Goal: Transaction & Acquisition: Download file/media

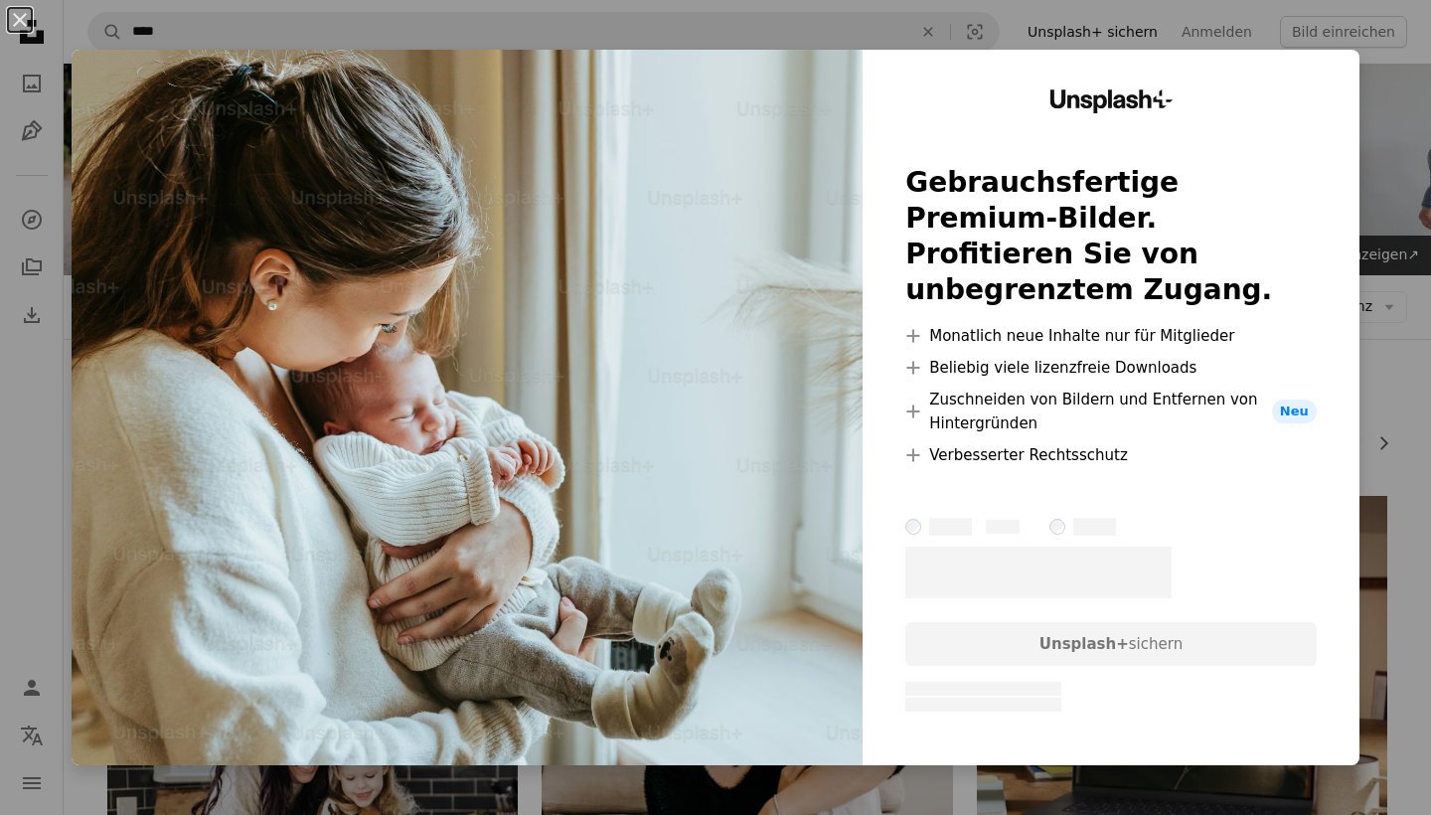
scroll to position [1123, 0]
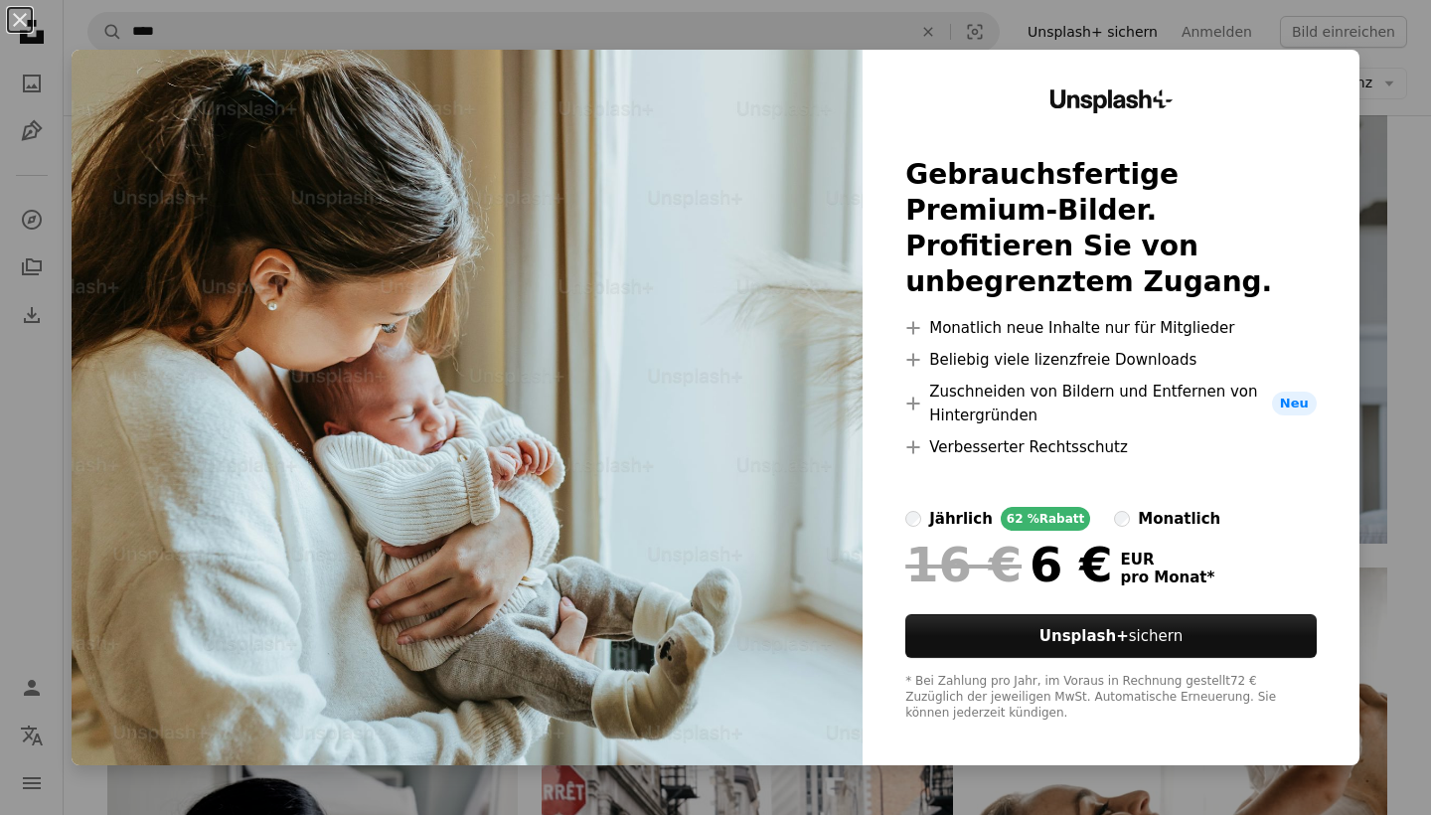
click at [790, 459] on img at bounding box center [467, 407] width 791 height 715
click at [798, 228] on img at bounding box center [467, 407] width 791 height 715
click at [600, 362] on img at bounding box center [467, 407] width 791 height 715
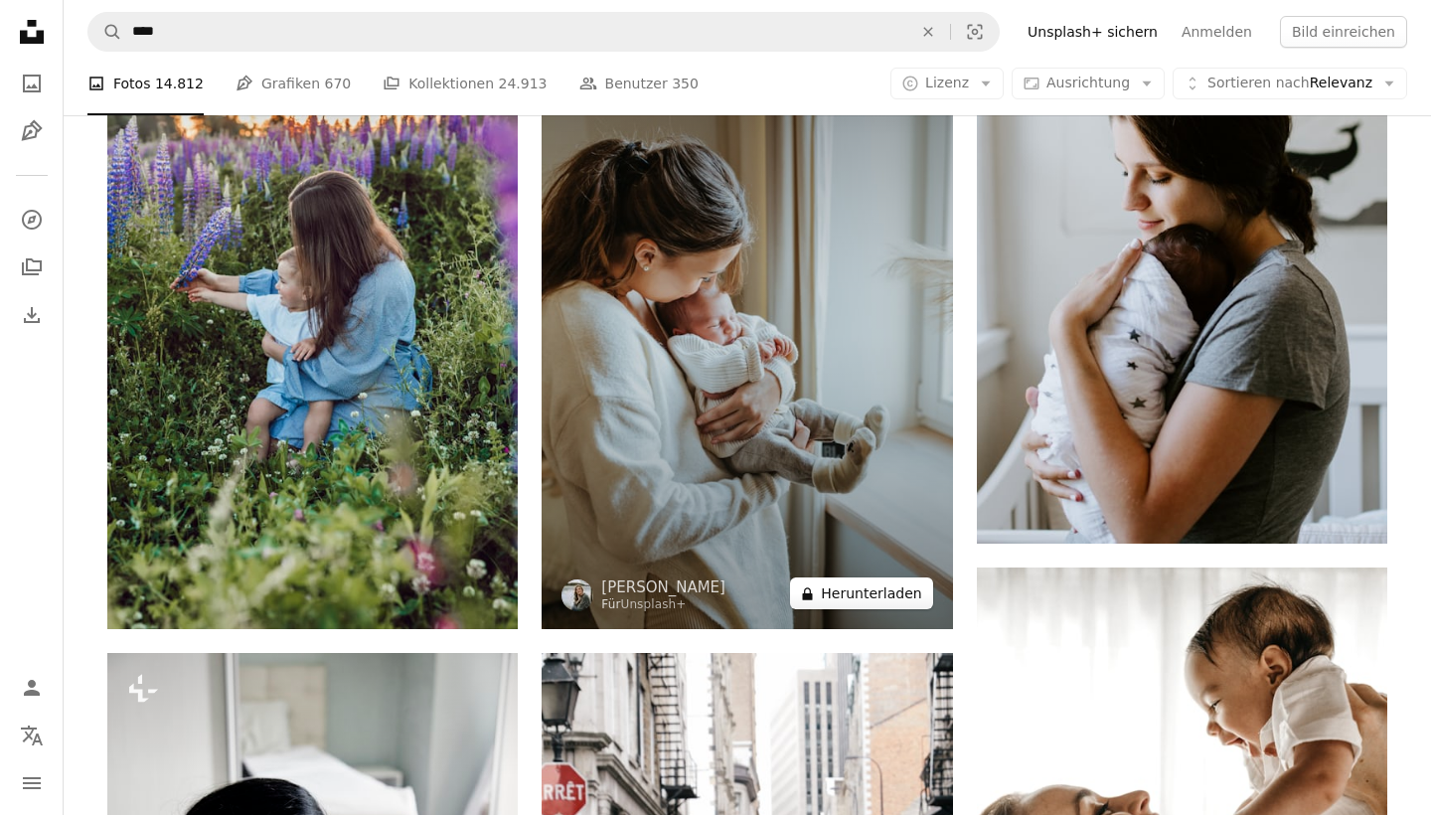
click at [853, 590] on button "A lock Herunterladen" at bounding box center [861, 593] width 142 height 32
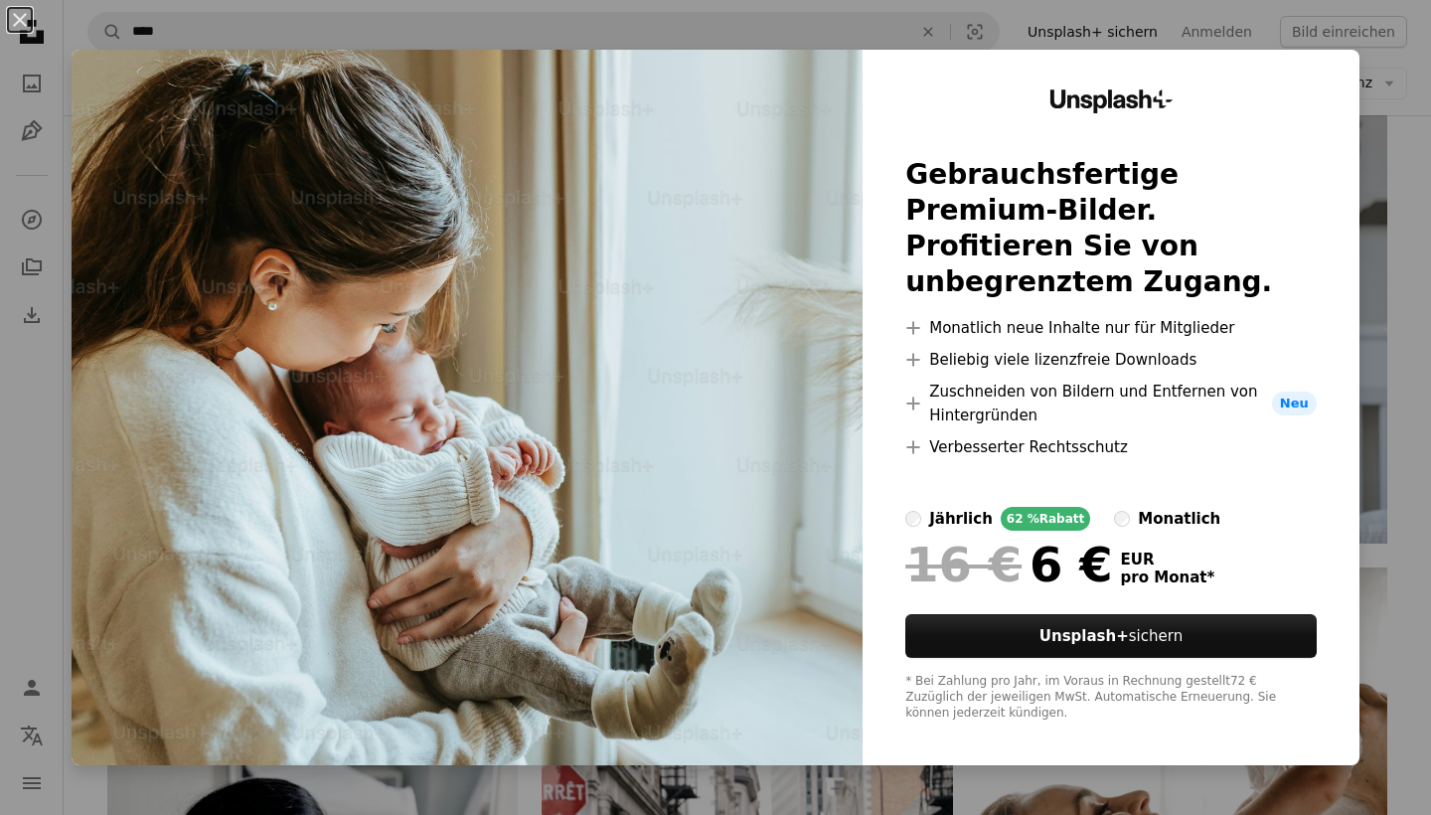
click at [699, 292] on img at bounding box center [467, 407] width 791 height 715
click at [711, 231] on img at bounding box center [467, 407] width 791 height 715
click at [805, 267] on img at bounding box center [467, 407] width 791 height 715
click at [1122, 309] on div at bounding box center [1110, 308] width 411 height 16
click at [642, 798] on div "An X shape Unsplash+ Gebrauchsfertige Premium-Bilder. Profitieren Sie von unbeg…" at bounding box center [715, 407] width 1431 height 815
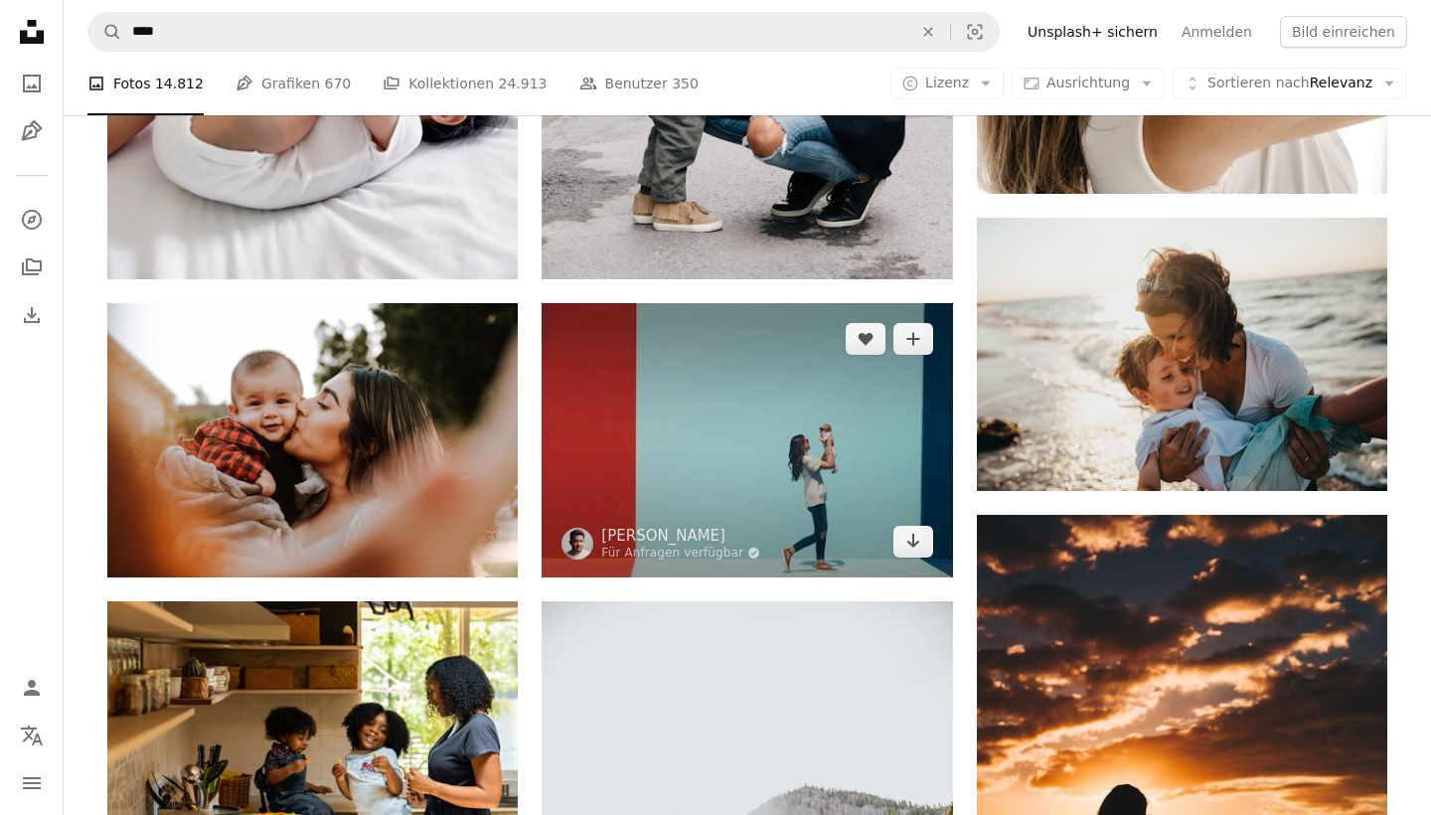
scroll to position [2114, 0]
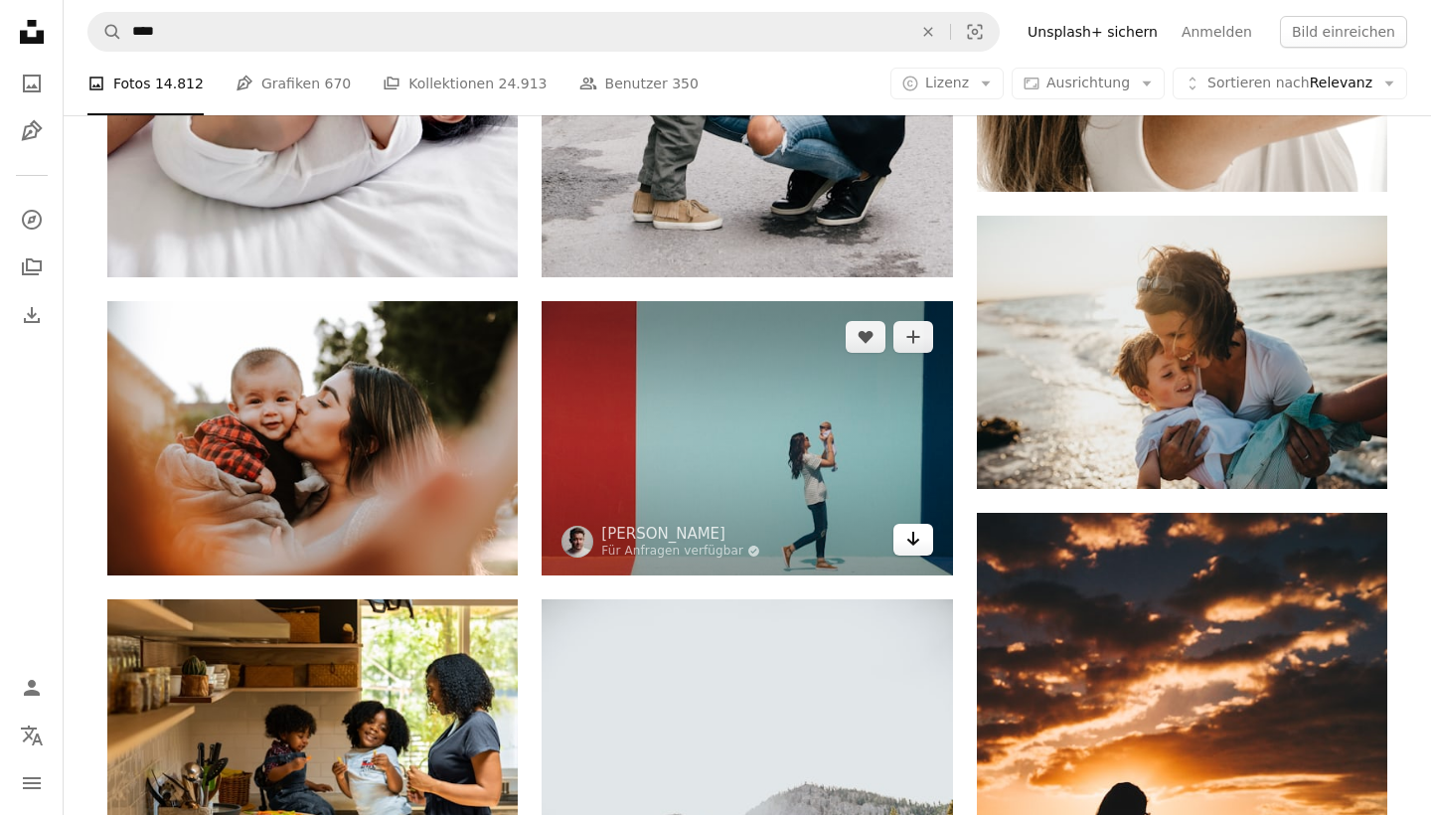
click at [919, 540] on icon "Arrow pointing down" at bounding box center [913, 539] width 16 height 24
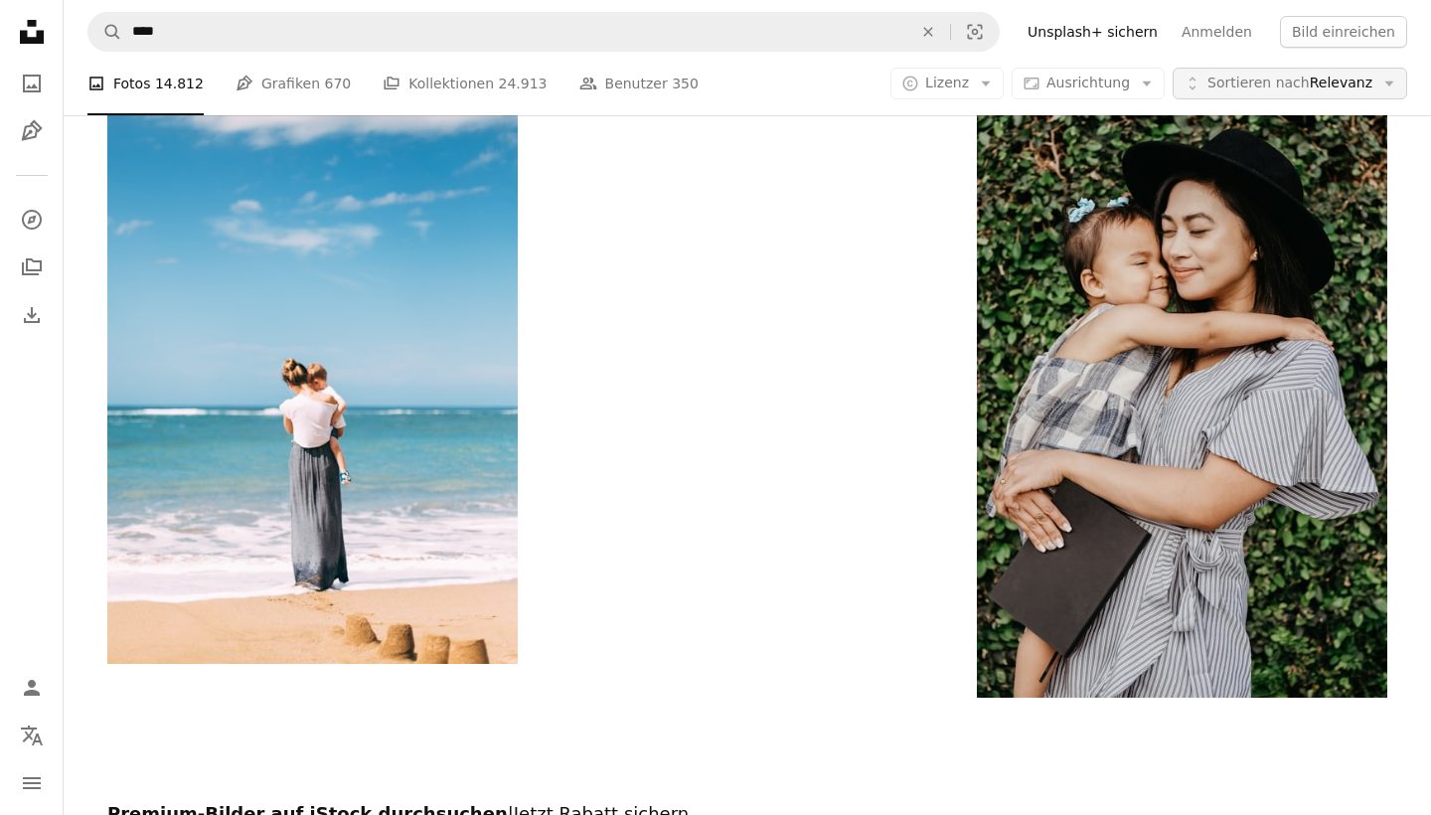
scroll to position [3675, 0]
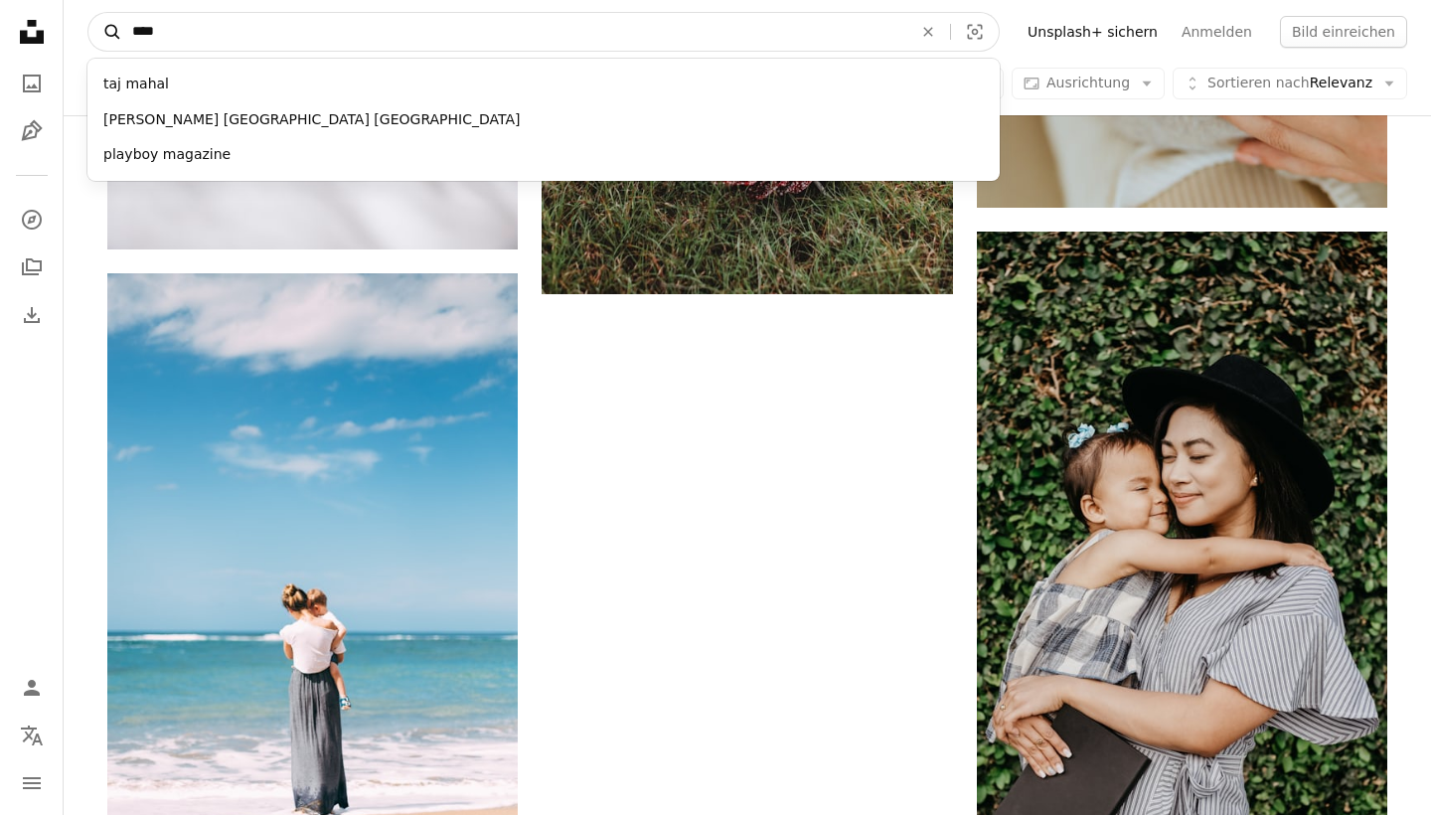
drag, startPoint x: 275, startPoint y: 35, endPoint x: 98, endPoint y: 25, distance: 177.1
click at [98, 32] on form "A magnifying glass **** [PERSON_NAME] [PERSON_NAME] [GEOGRAPHIC_DATA] india pla…" at bounding box center [543, 32] width 912 height 40
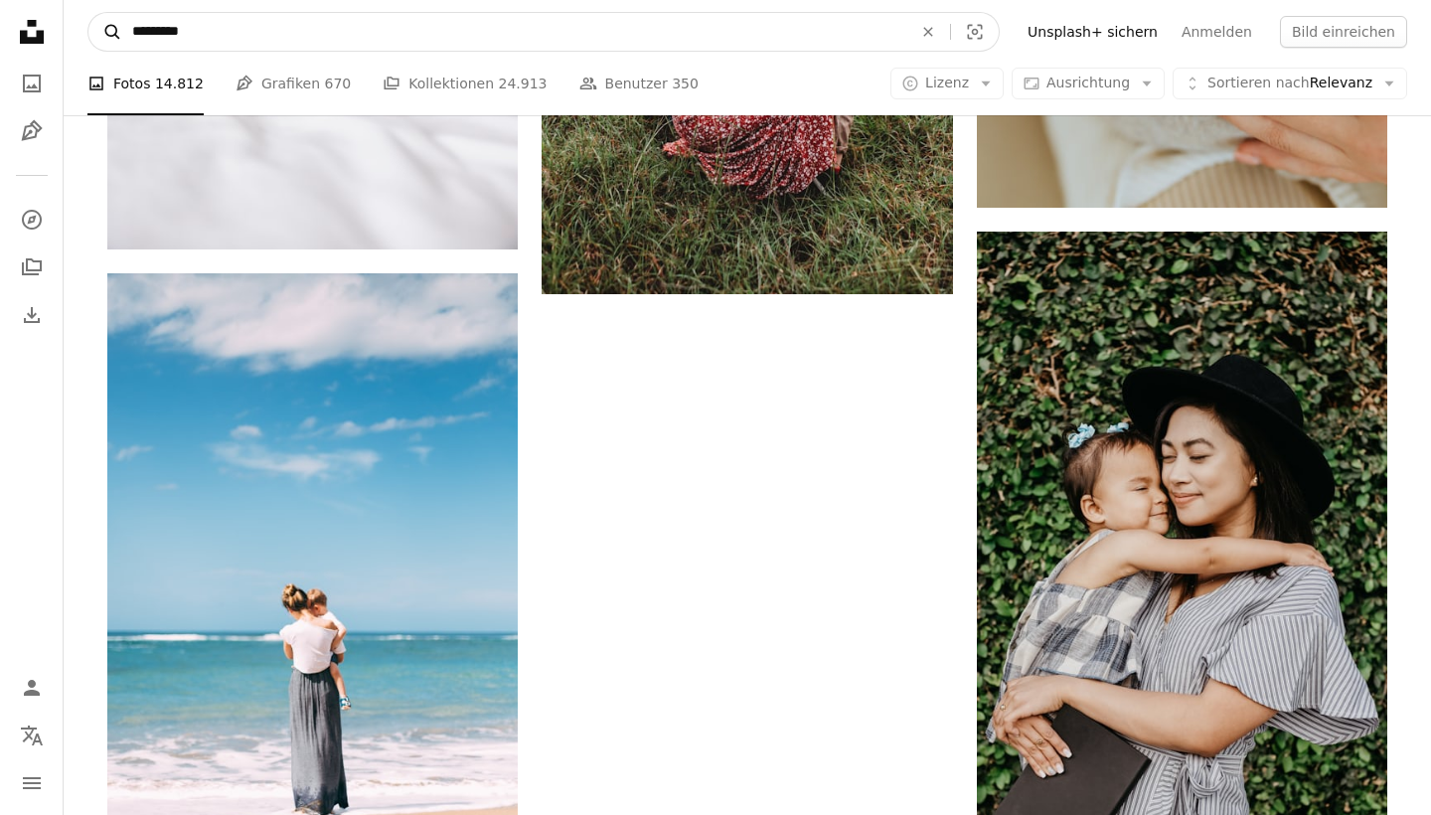
type input "*********"
click at [105, 32] on button "A magnifying glass" at bounding box center [105, 32] width 34 height 38
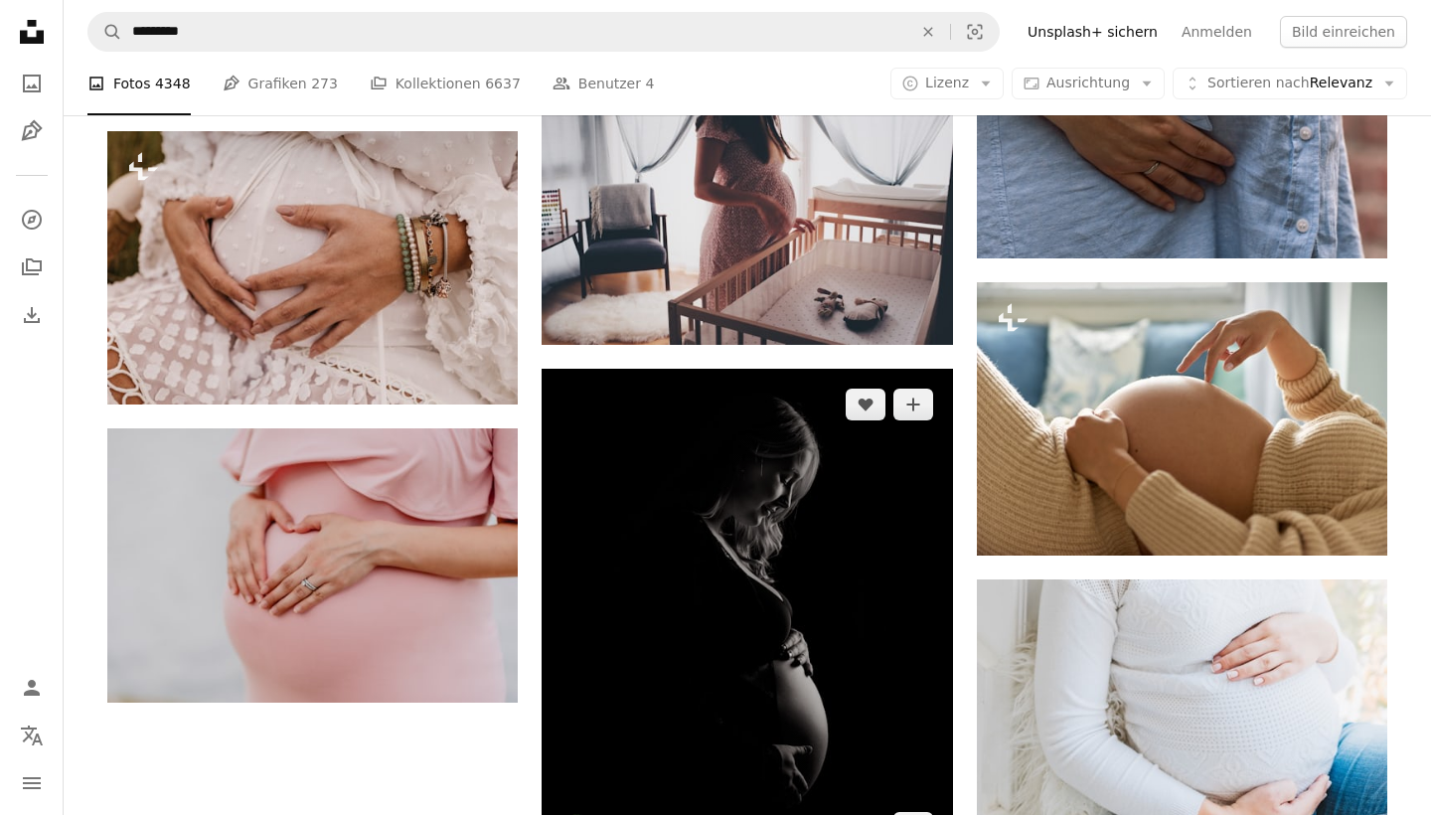
scroll to position [2263, 0]
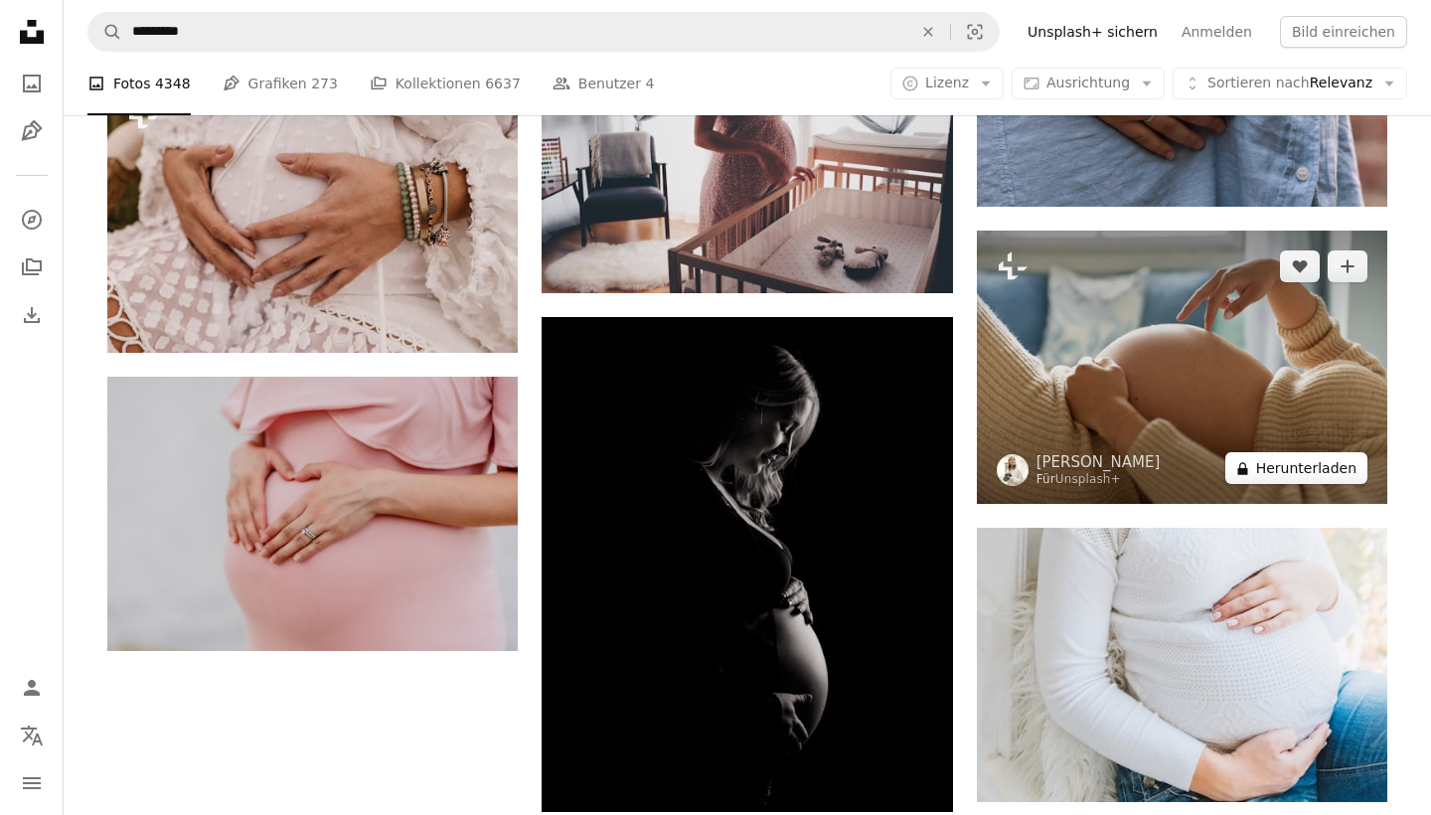
click at [1265, 464] on button "A lock Herunterladen" at bounding box center [1296, 468] width 142 height 32
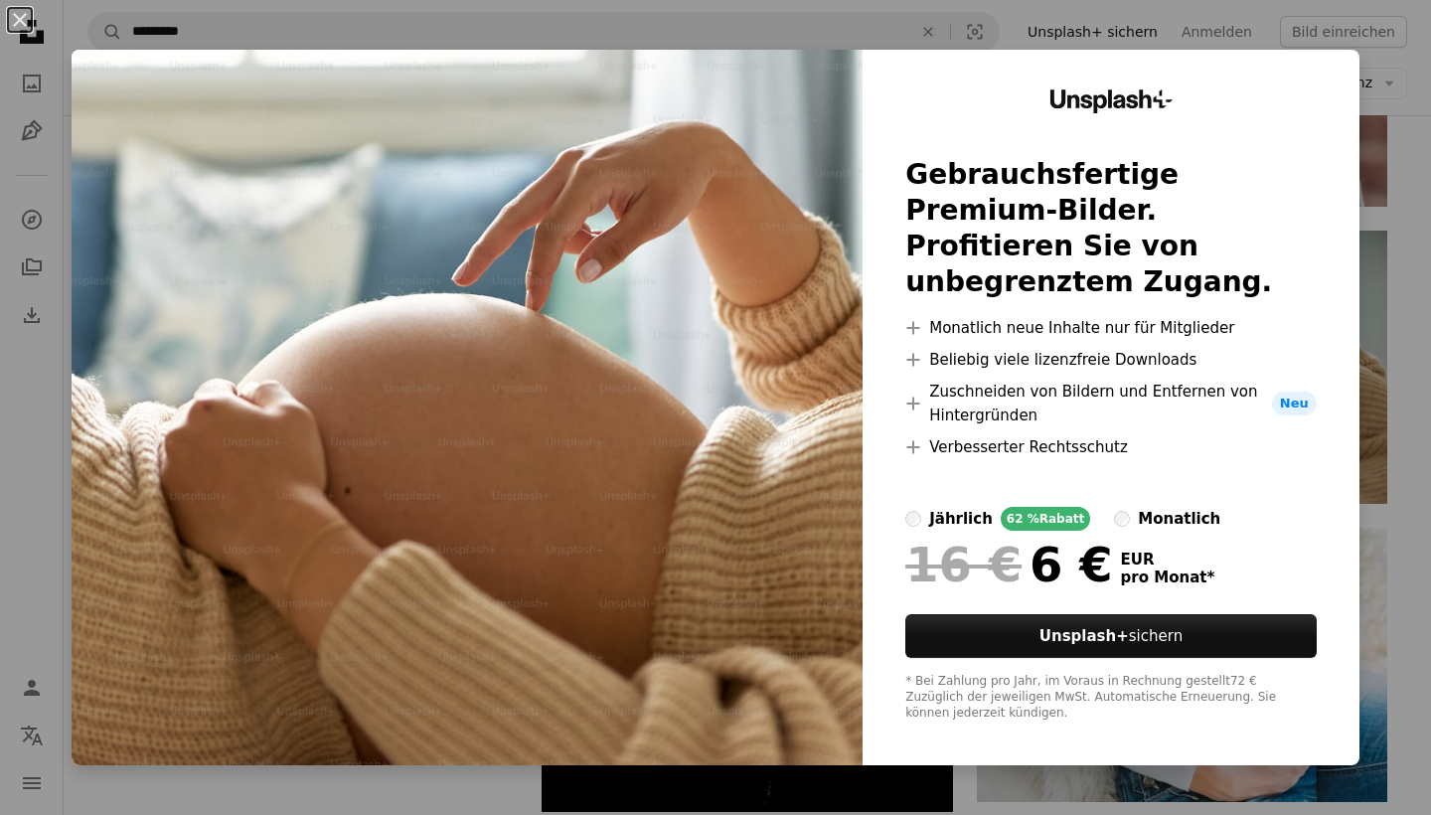
click at [247, 803] on div "An X shape Unsplash+ Gebrauchsfertige Premium-Bilder. Profitieren Sie von unbeg…" at bounding box center [715, 407] width 1431 height 815
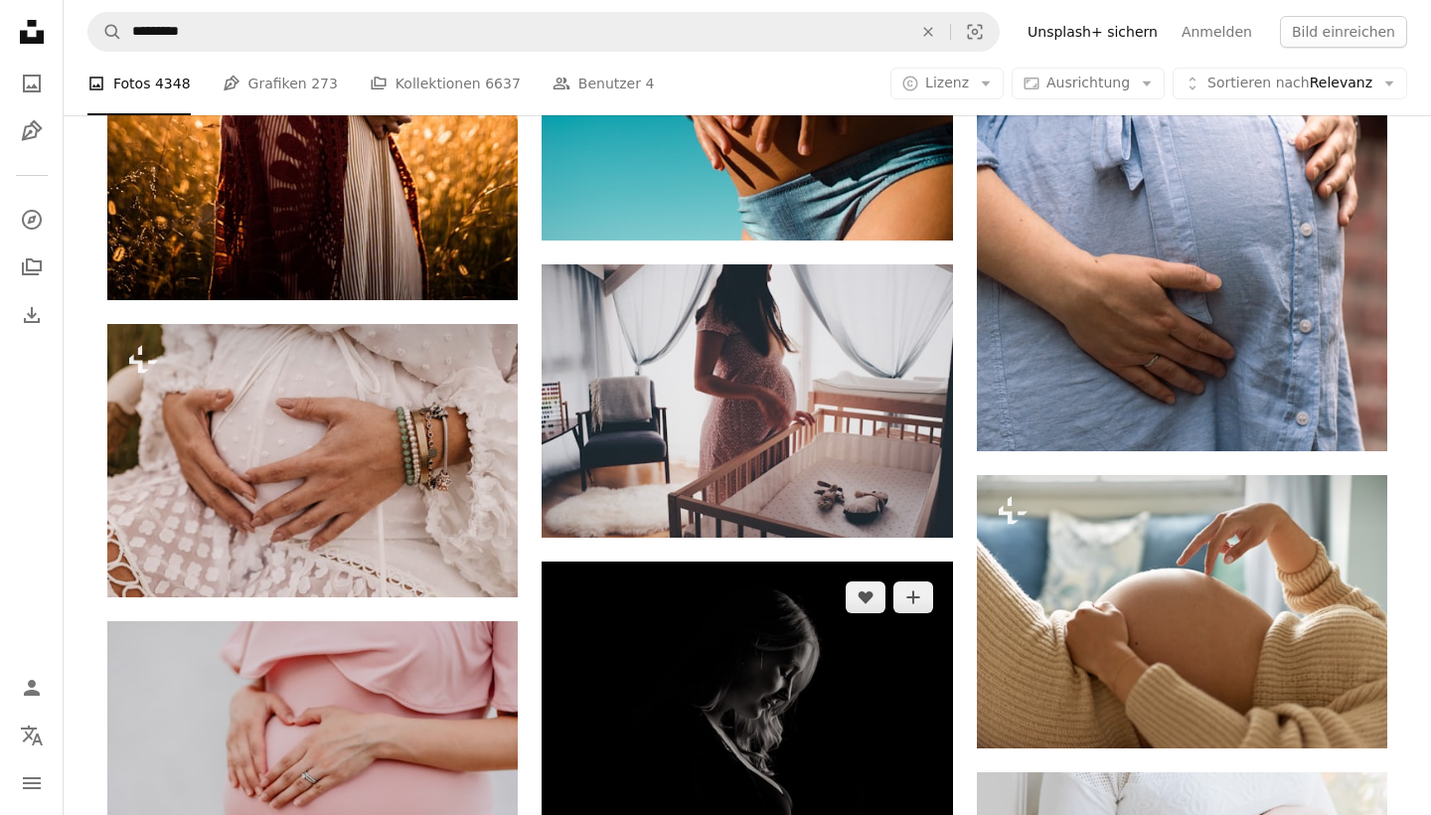
scroll to position [2008, 0]
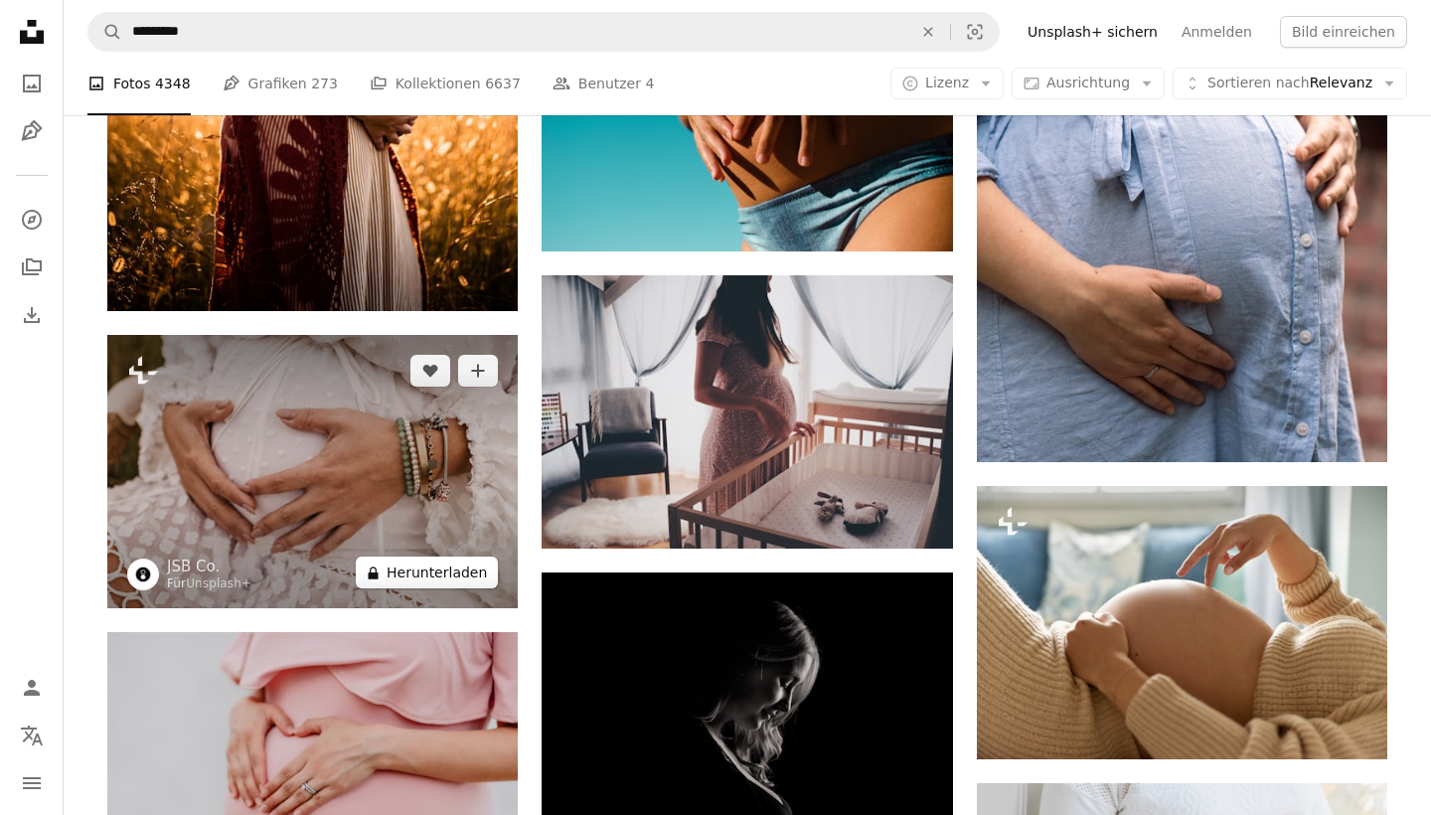
click at [387, 574] on button "A lock Herunterladen" at bounding box center [427, 572] width 142 height 32
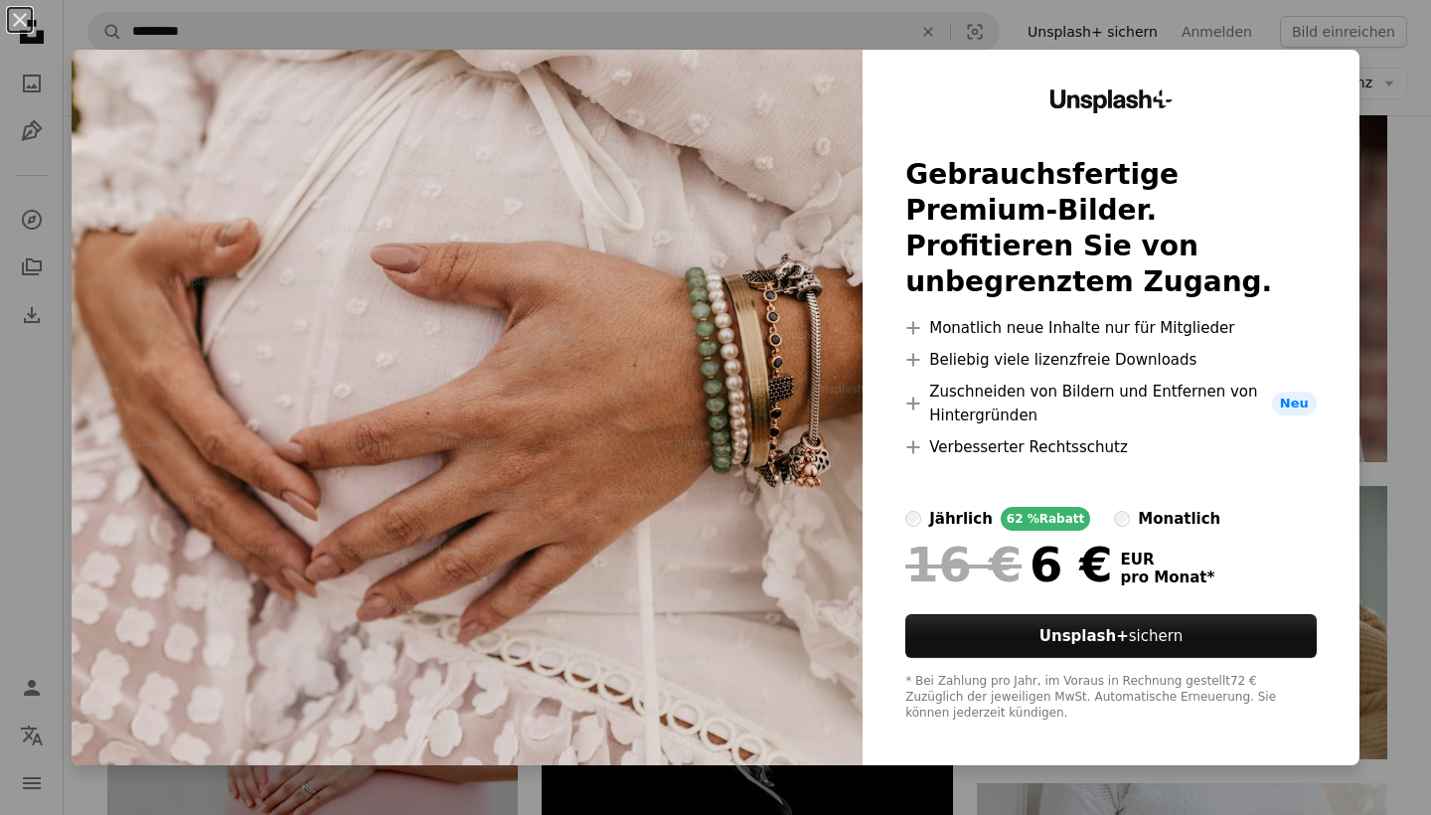
click at [557, 358] on img at bounding box center [467, 407] width 791 height 715
click at [595, 797] on div "An X shape Unsplash+ Gebrauchsfertige Premium-Bilder. Profitieren Sie von unbeg…" at bounding box center [715, 407] width 1431 height 815
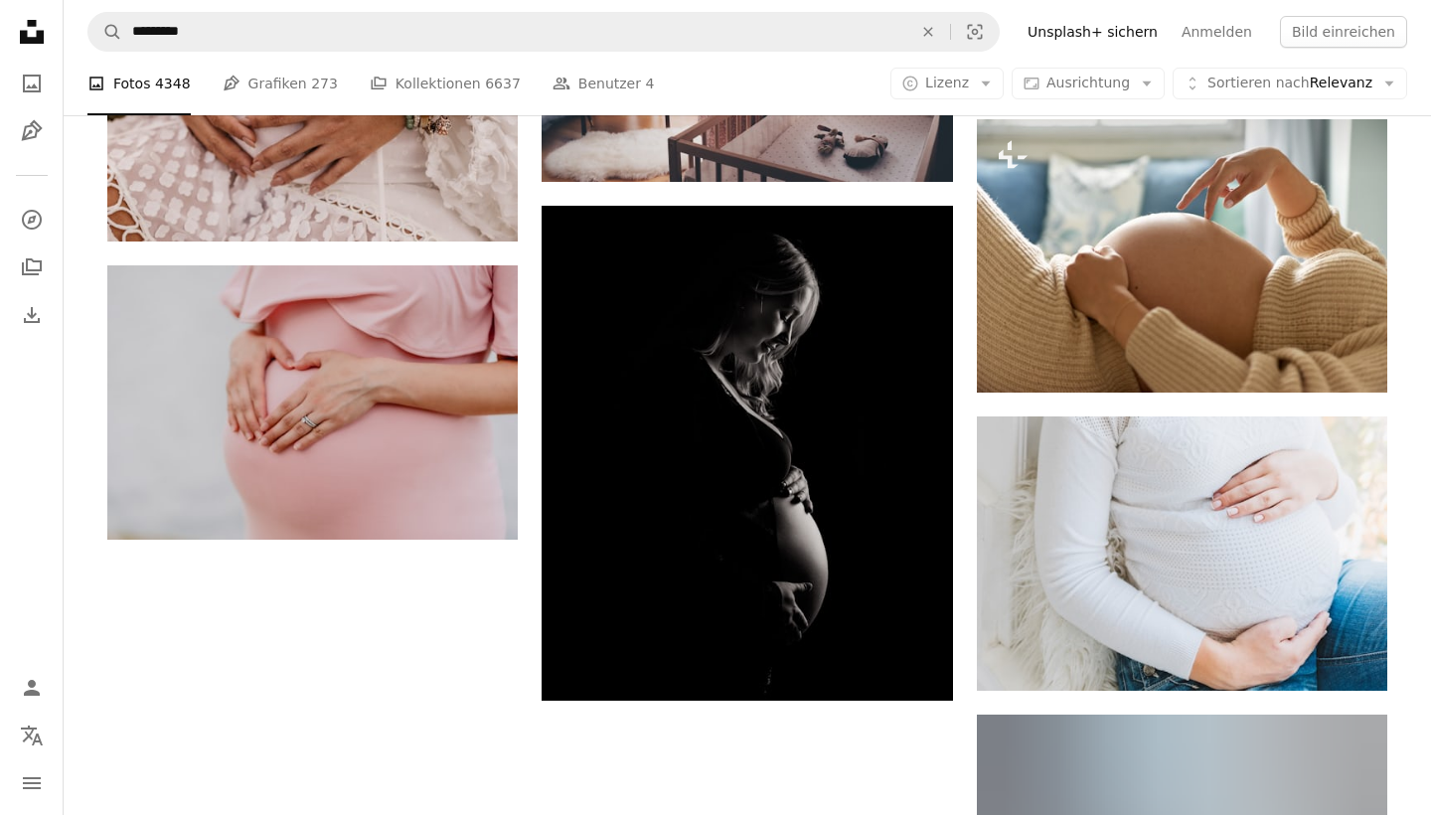
scroll to position [2305, 0]
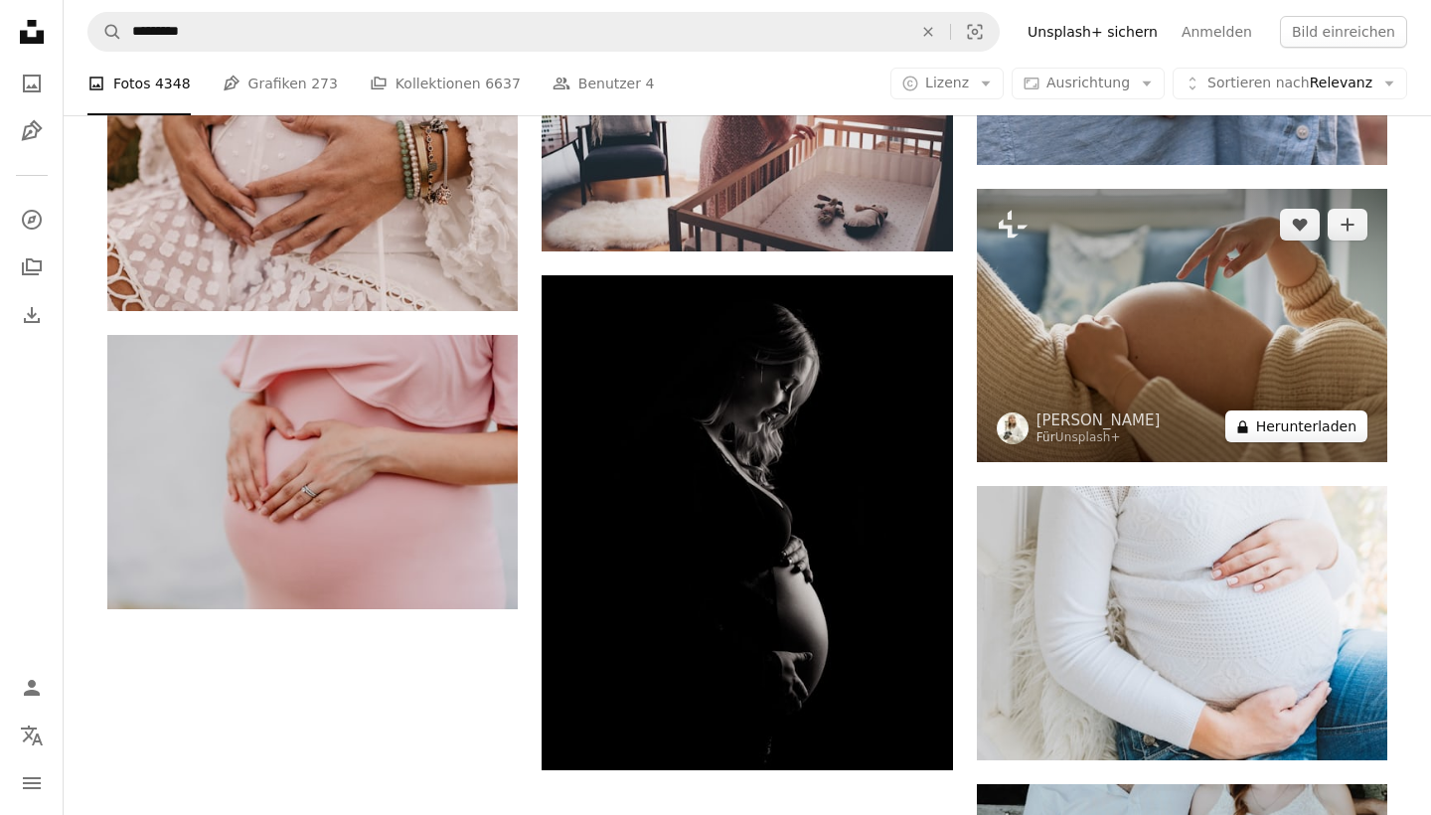
click at [1292, 422] on button "A lock Herunterladen" at bounding box center [1296, 426] width 142 height 32
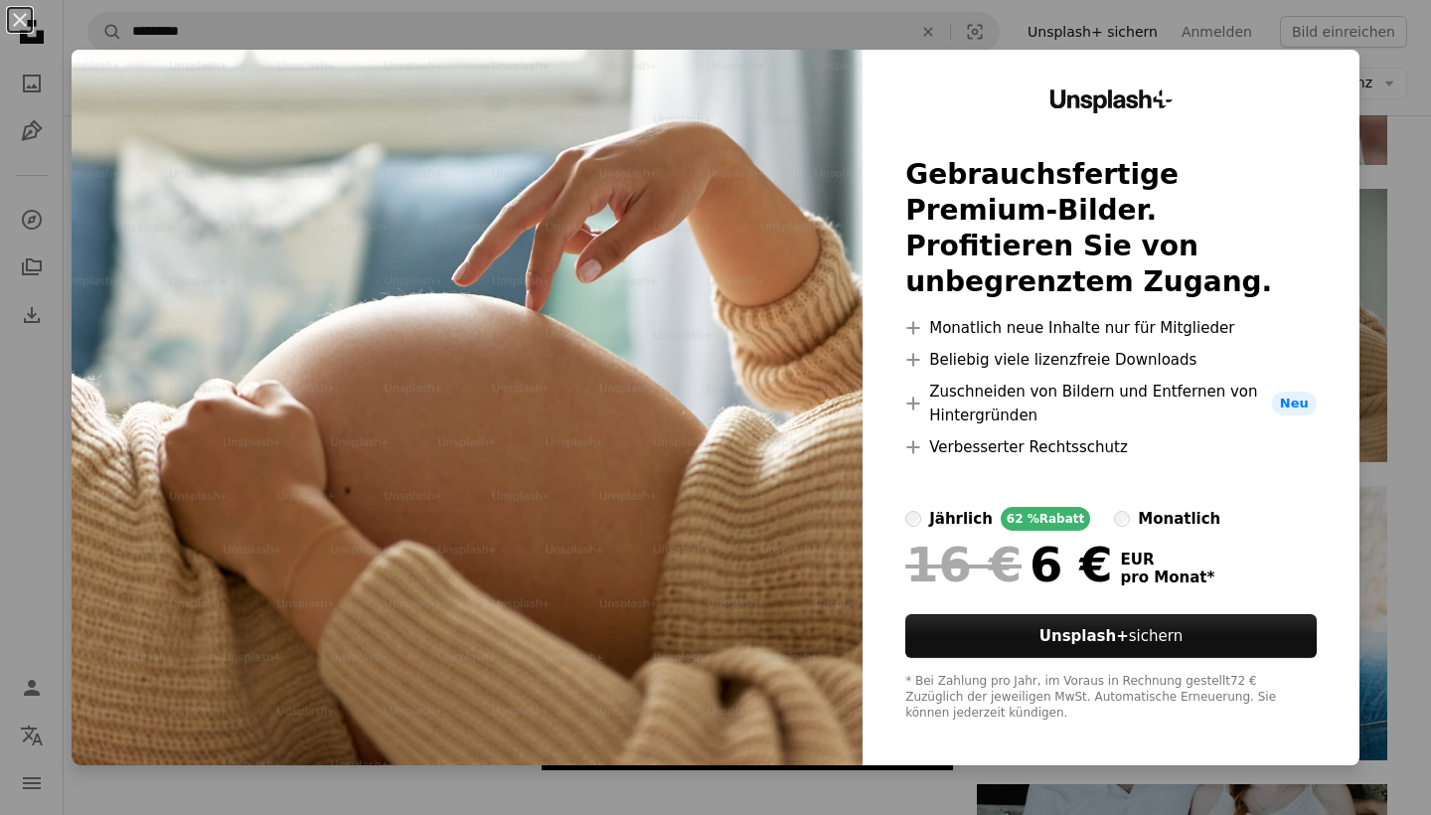
click at [1425, 280] on div "An X shape Unsplash+ Gebrauchsfertige Premium-Bilder. Profitieren Sie von unbeg…" at bounding box center [715, 407] width 1431 height 815
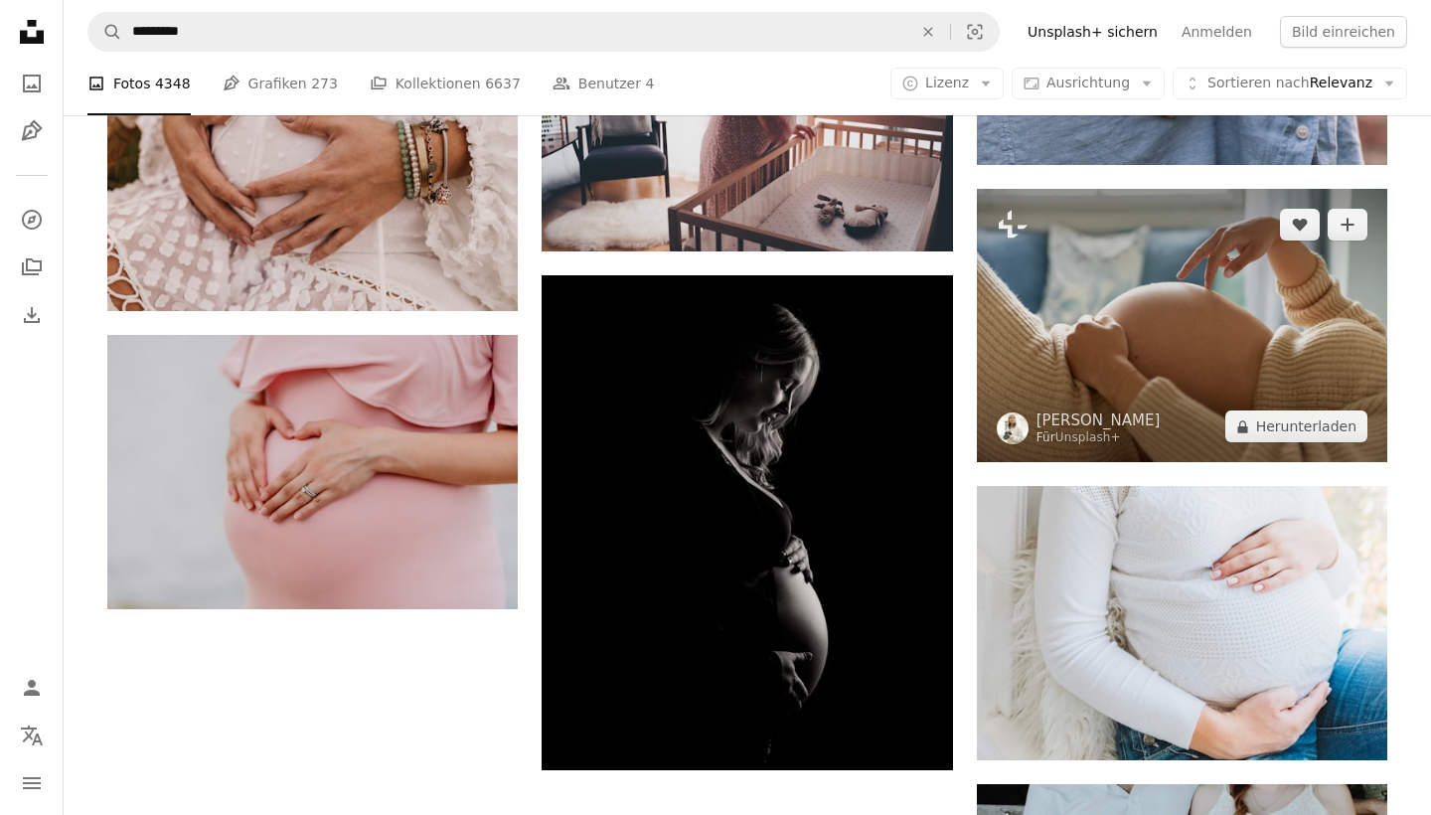
click at [1226, 351] on img at bounding box center [1182, 325] width 410 height 273
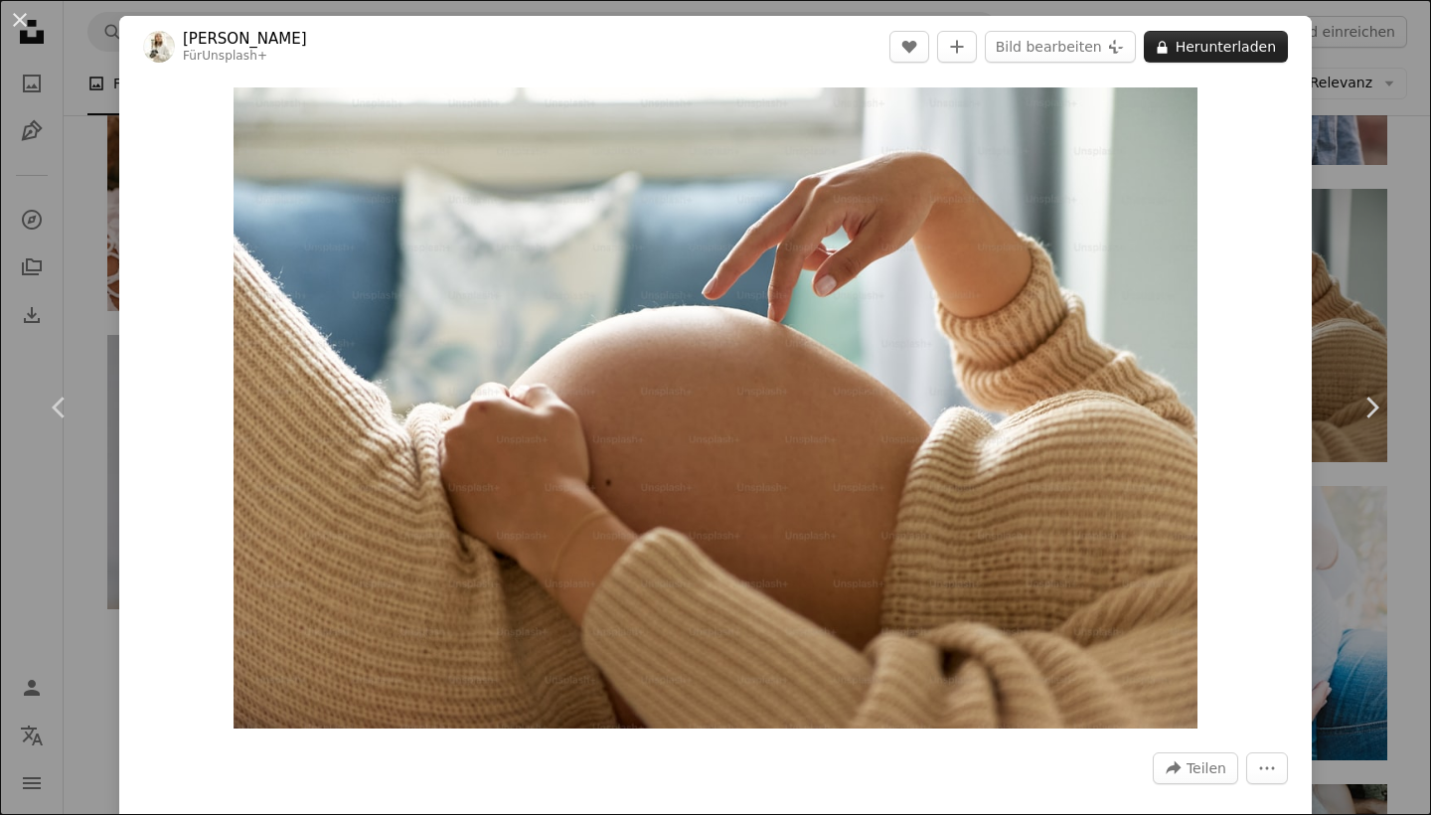
click at [1221, 45] on button "A lock Herunterladen" at bounding box center [1216, 47] width 144 height 32
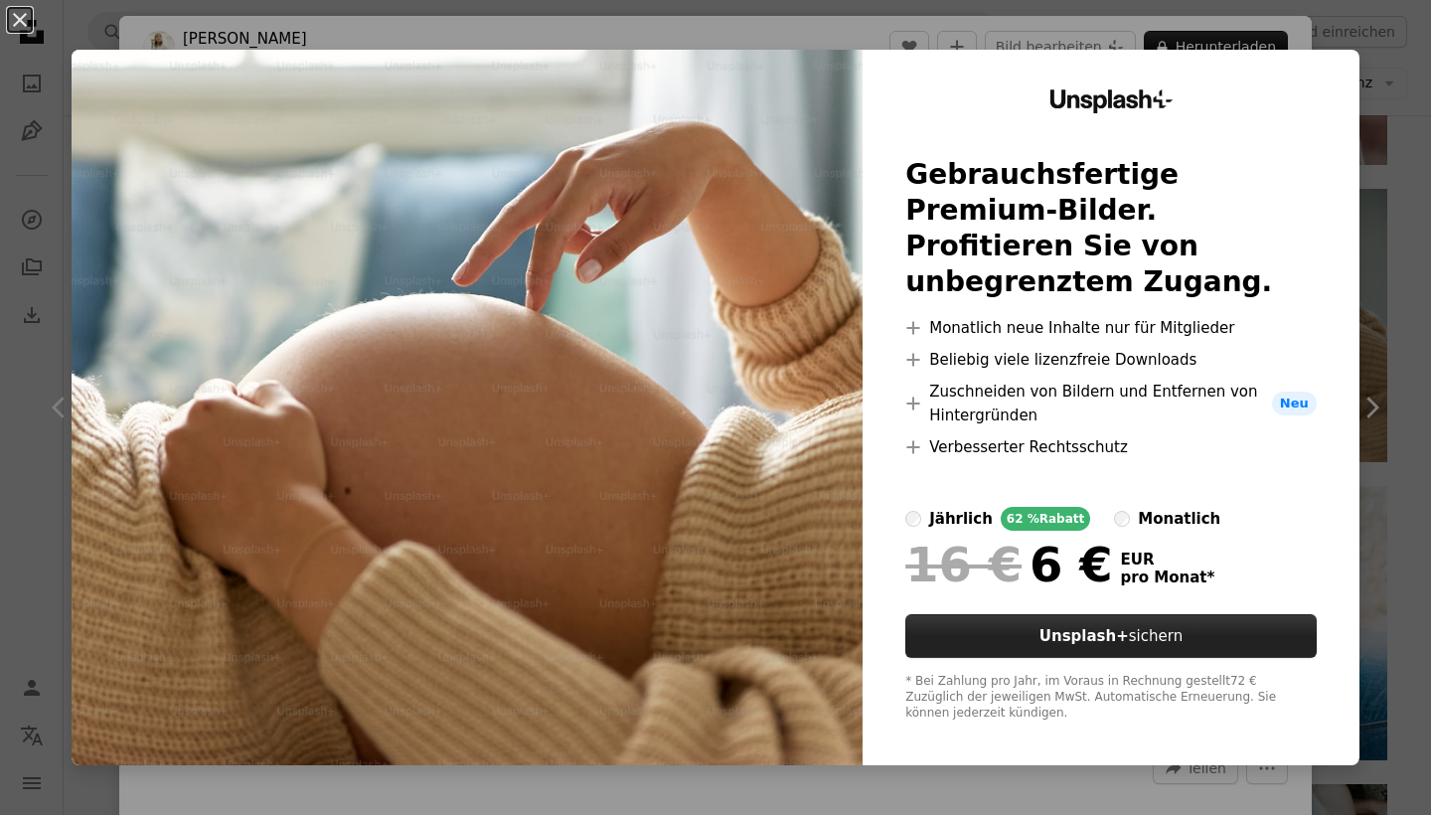
click at [1116, 648] on button "Unsplash+ sichern" at bounding box center [1110, 636] width 411 height 44
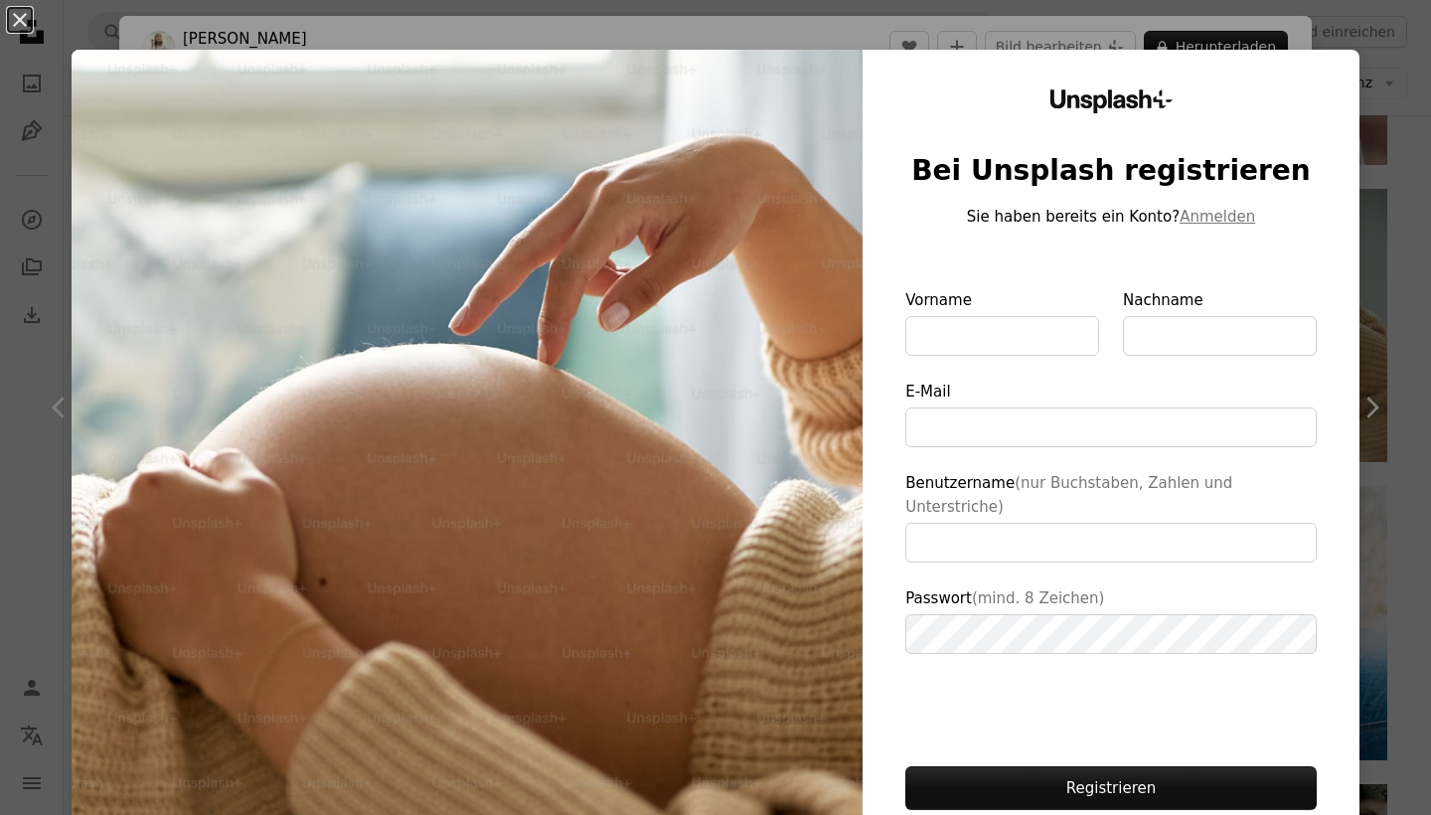
click at [27, 384] on div "An X shape Unsplash+ Bei Unsplash registrieren Sie haben bereits ein Konto? Anm…" at bounding box center [715, 407] width 1431 height 815
click at [1412, 432] on link "Chevron right" at bounding box center [1370, 407] width 119 height 191
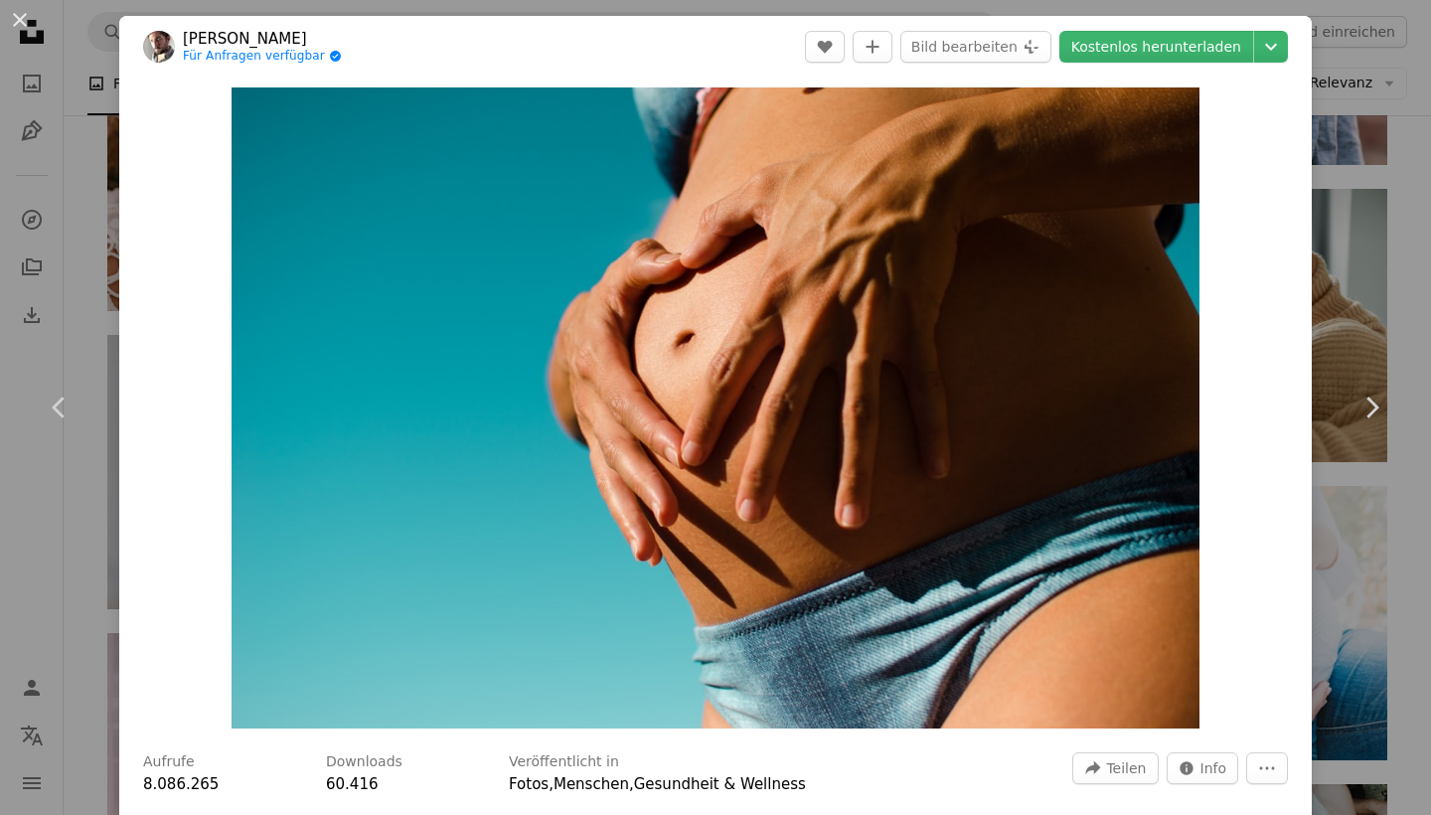
click at [1429, 265] on div "An X shape Chevron left Chevron right [PERSON_NAME] Für Anfragen verfügbar A ch…" at bounding box center [715, 407] width 1431 height 815
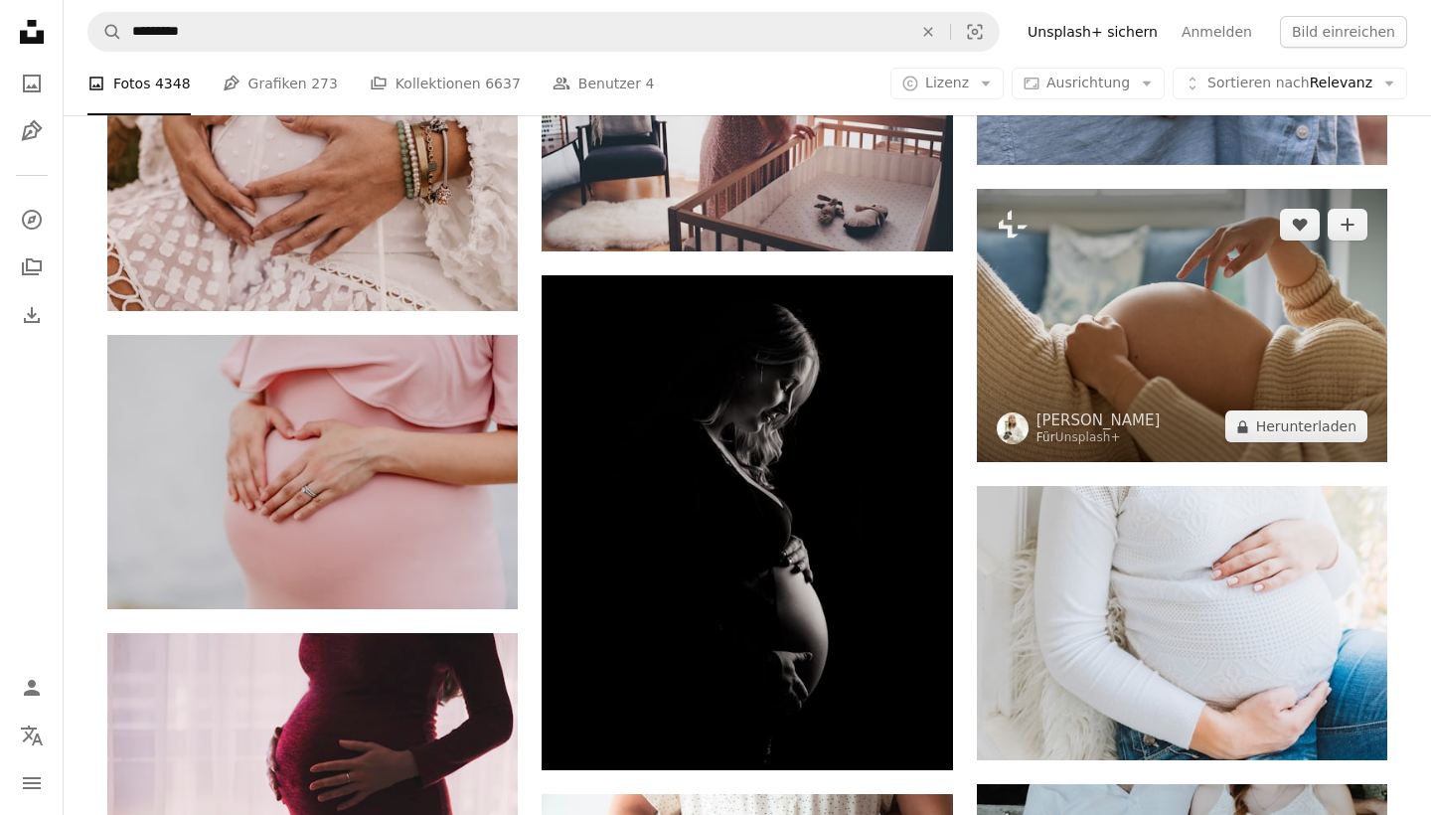
click at [1346, 296] on img at bounding box center [1182, 325] width 410 height 273
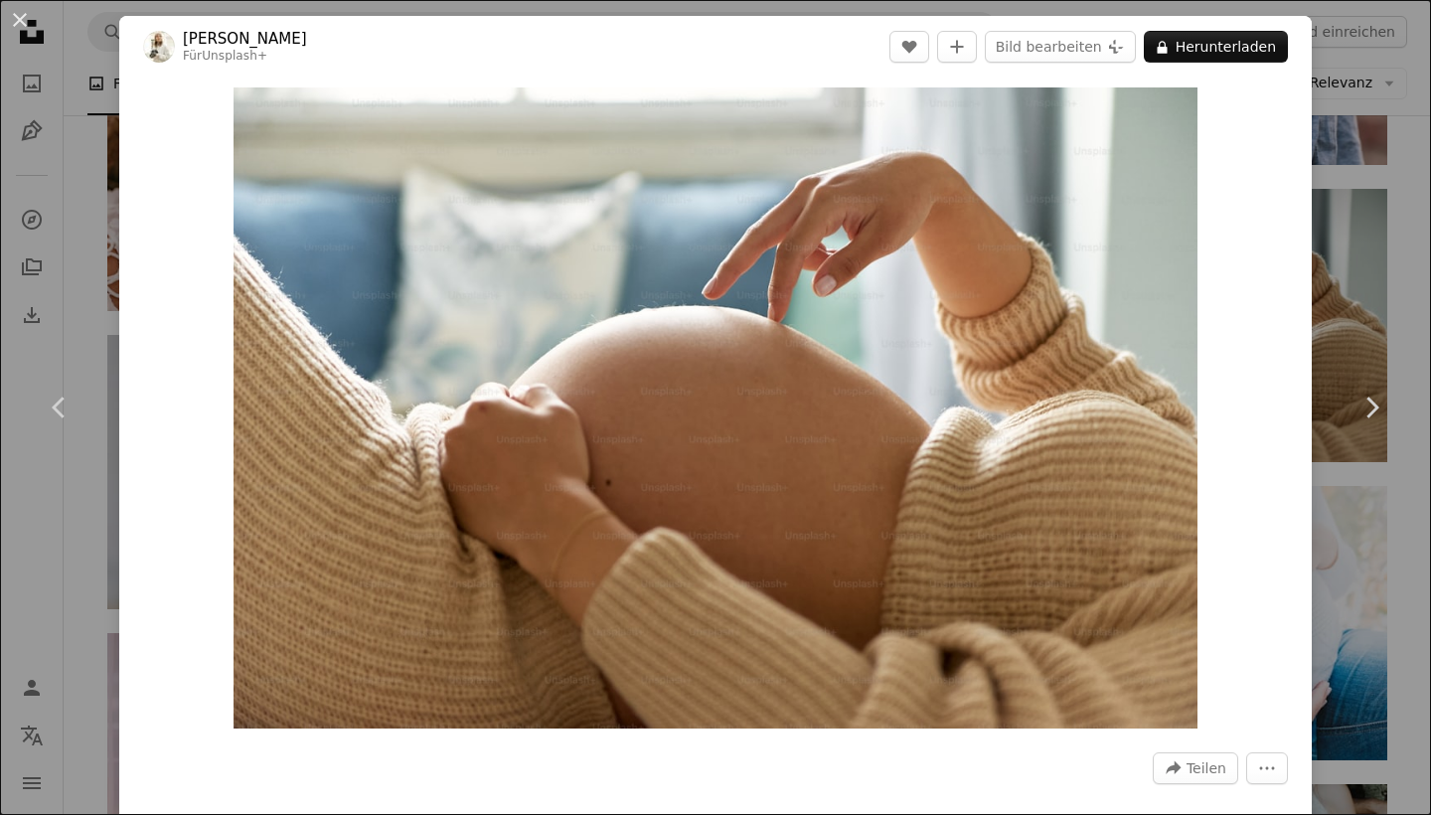
click at [1430, 216] on div "An X shape Chevron left Chevron right [PERSON_NAME] Für Unsplash+ A heart A plu…" at bounding box center [715, 407] width 1431 height 815
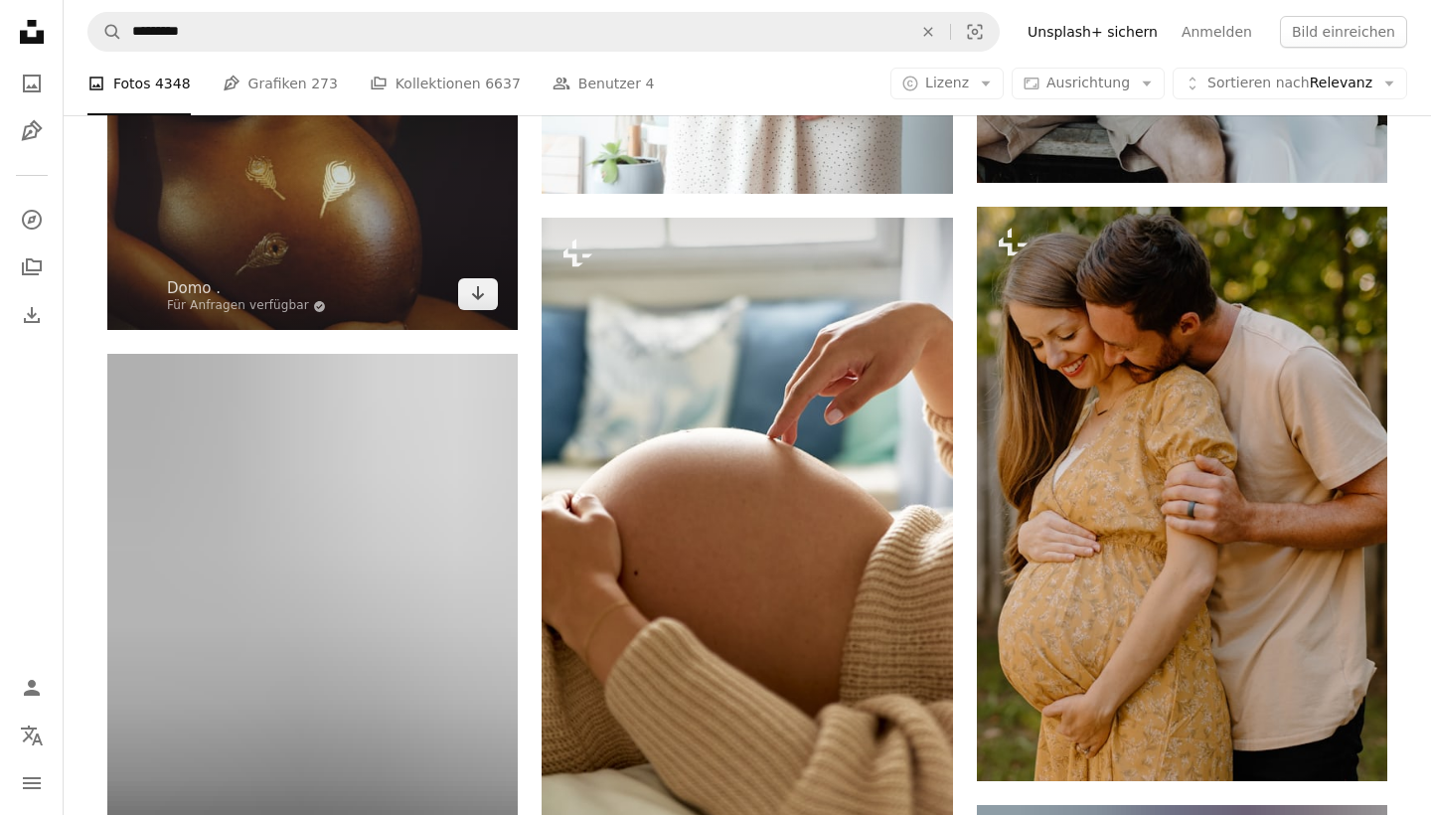
scroll to position [3179, 0]
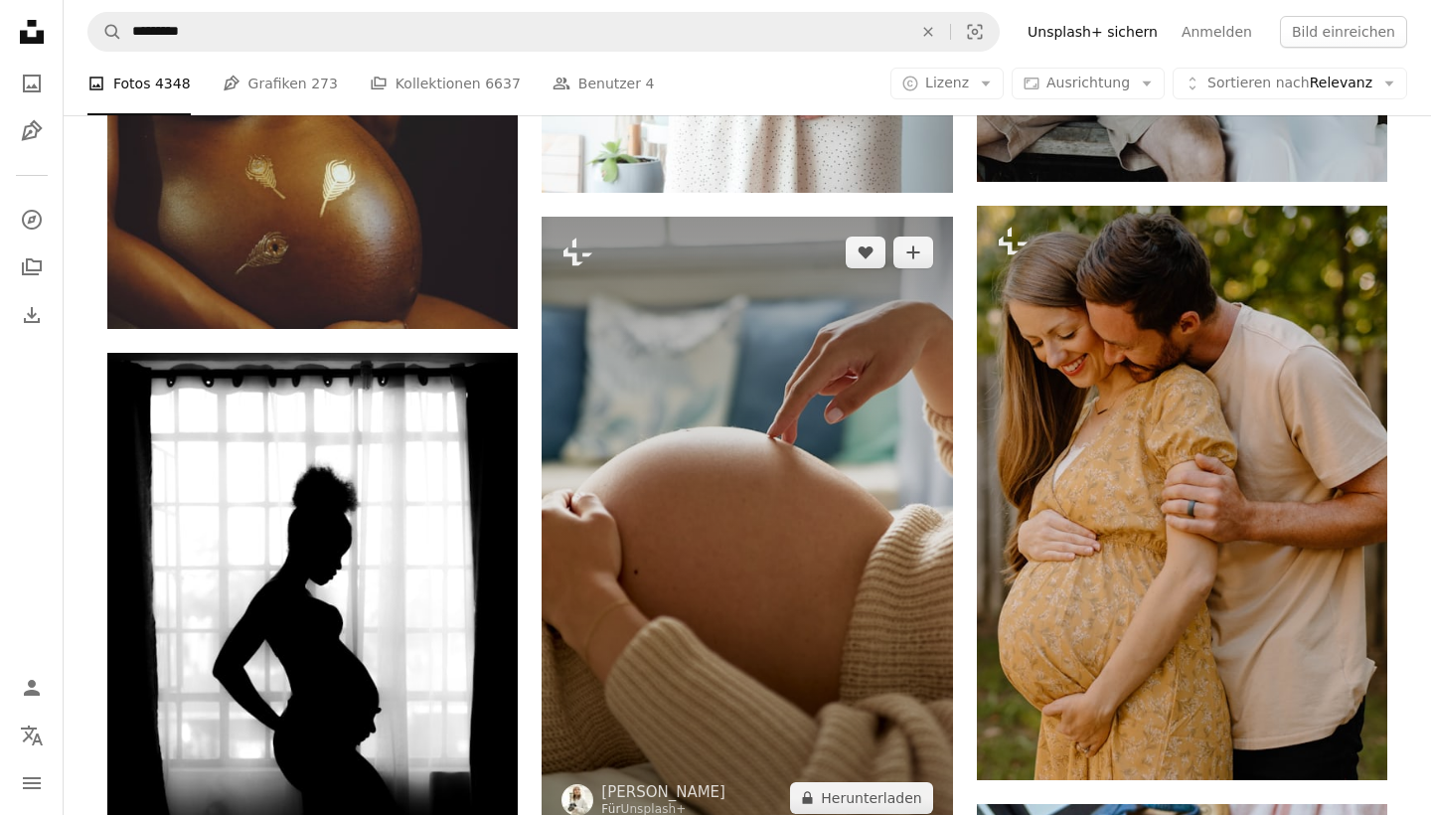
click at [859, 459] on img at bounding box center [746, 525] width 410 height 617
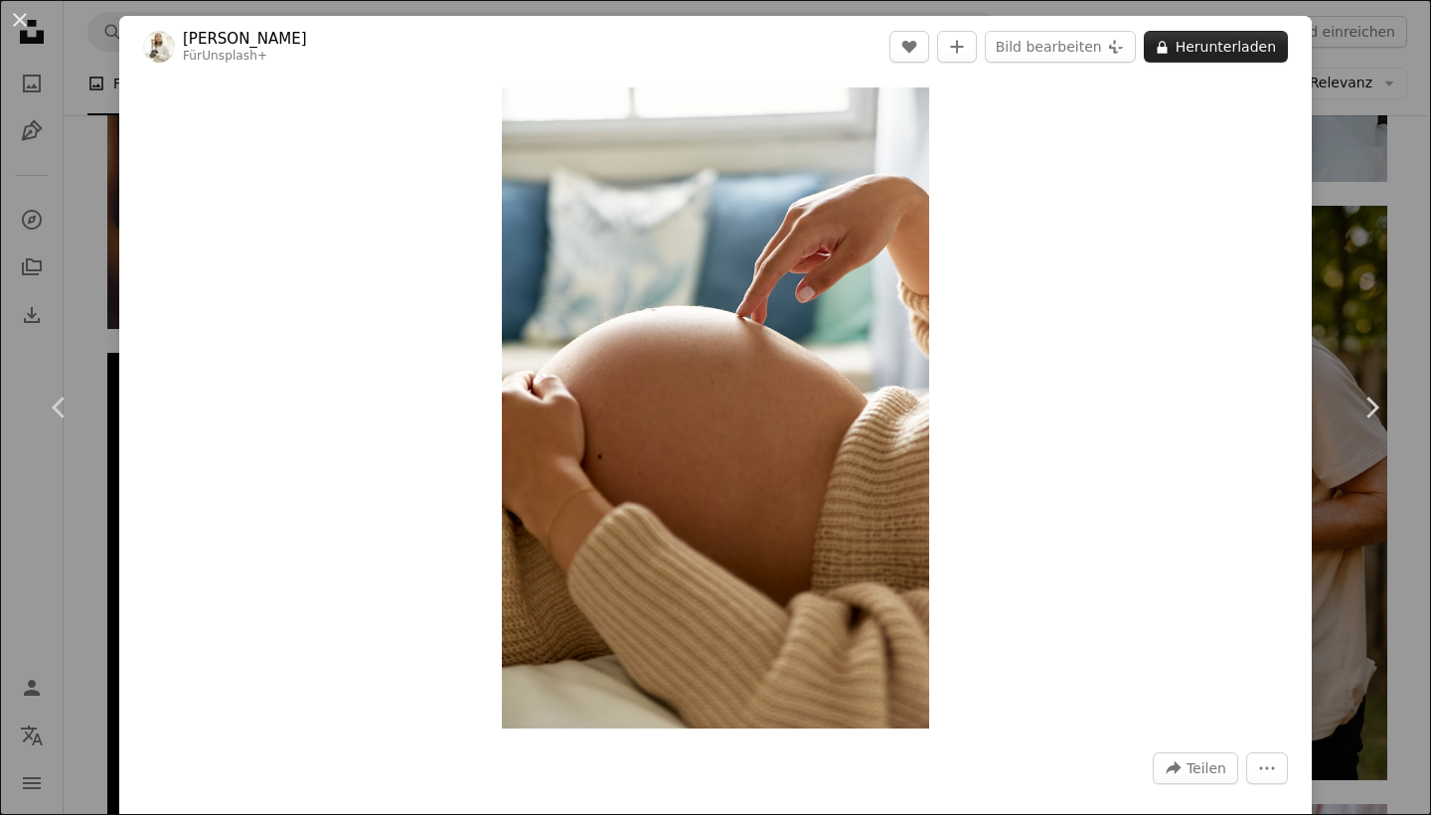
click at [1201, 40] on button "A lock Herunterladen" at bounding box center [1216, 47] width 144 height 32
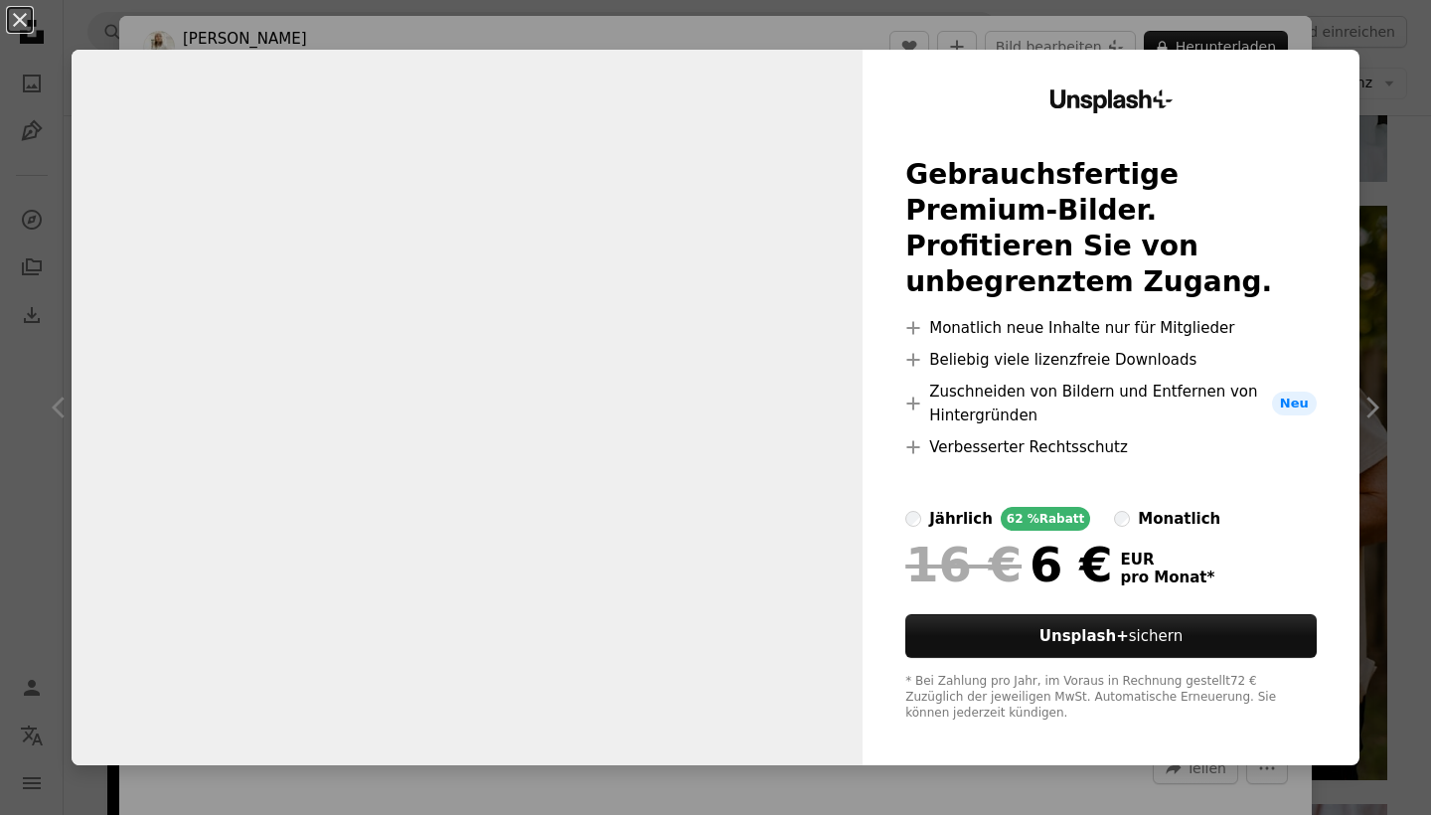
click at [1423, 144] on div "An X shape Unsplash+ Gebrauchsfertige Premium-Bilder. Profitieren Sie von unbeg…" at bounding box center [715, 407] width 1431 height 815
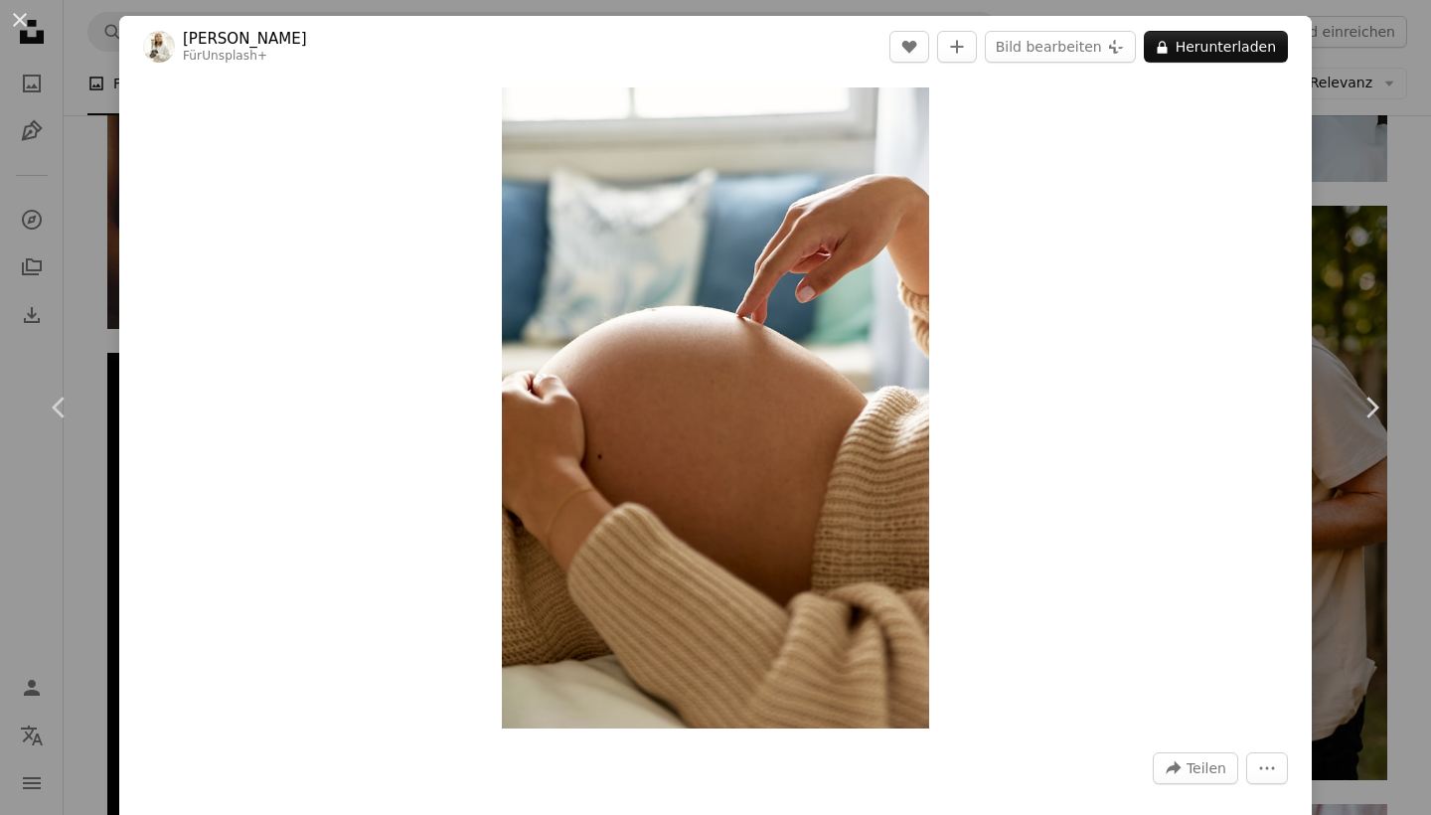
click at [1411, 273] on div "An X shape Chevron left Chevron right [PERSON_NAME] Für Unsplash+ A heart A plu…" at bounding box center [715, 407] width 1431 height 815
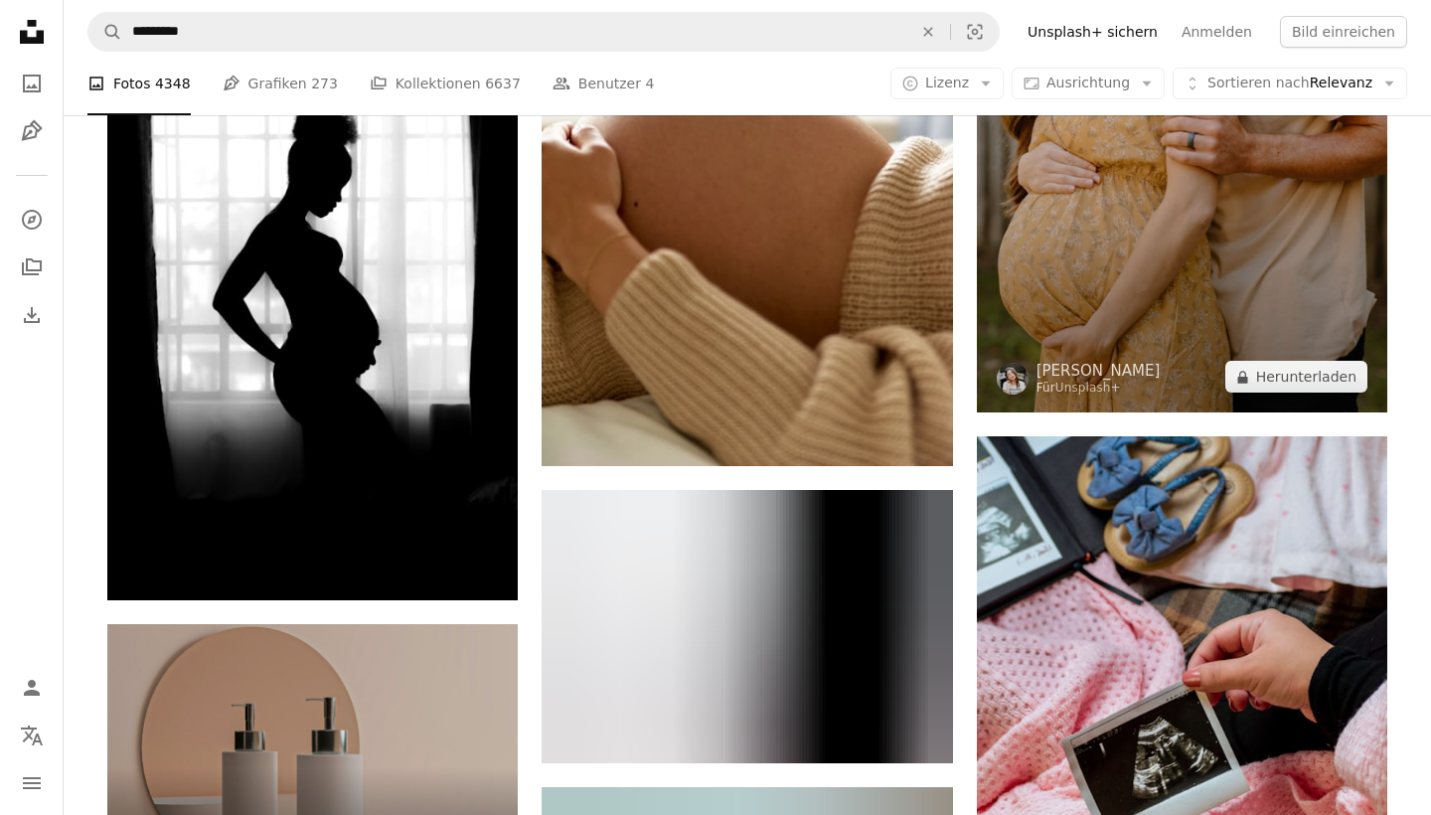
scroll to position [3707, 0]
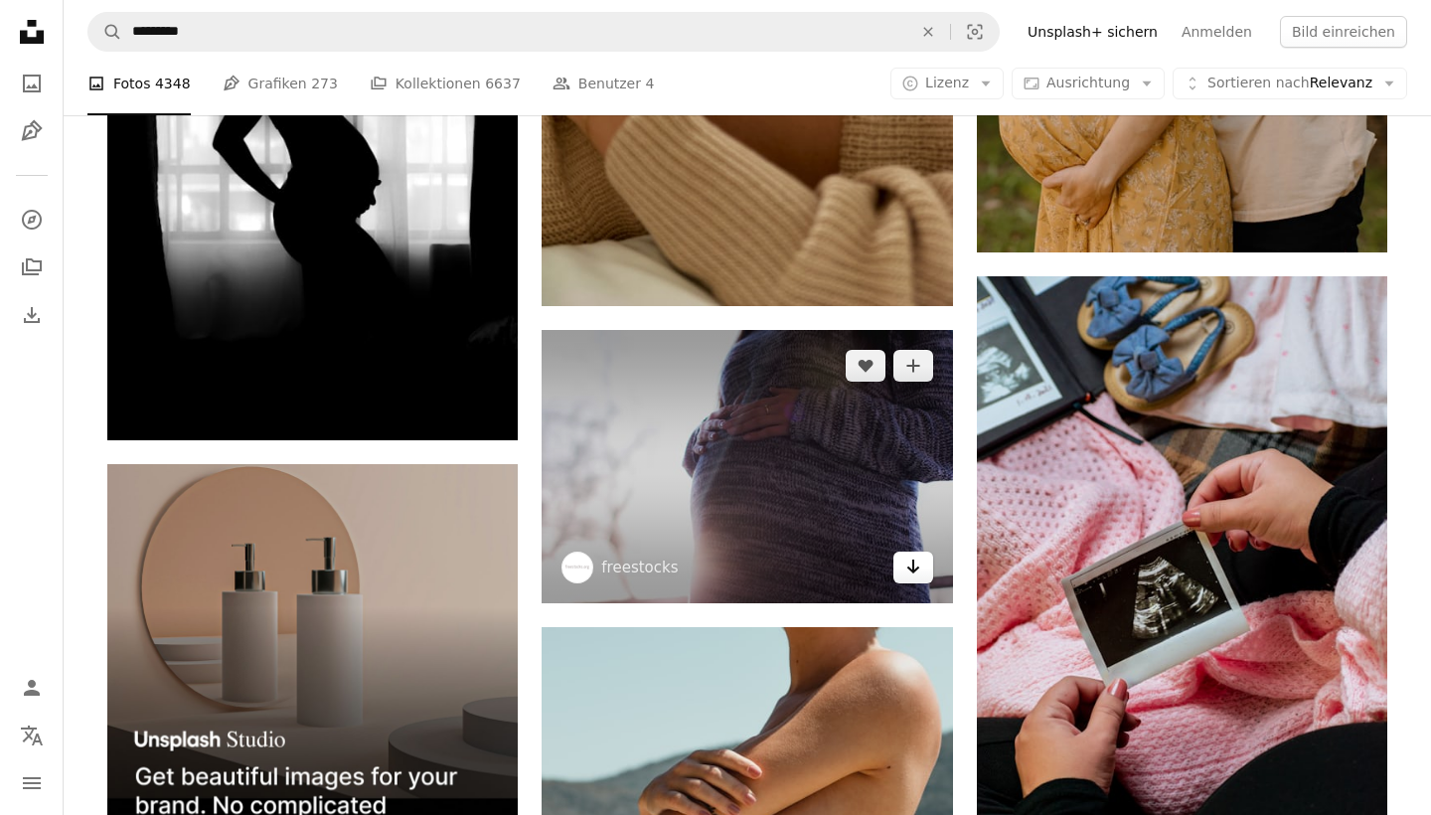
click at [922, 577] on link "Arrow pointing down" at bounding box center [913, 567] width 40 height 32
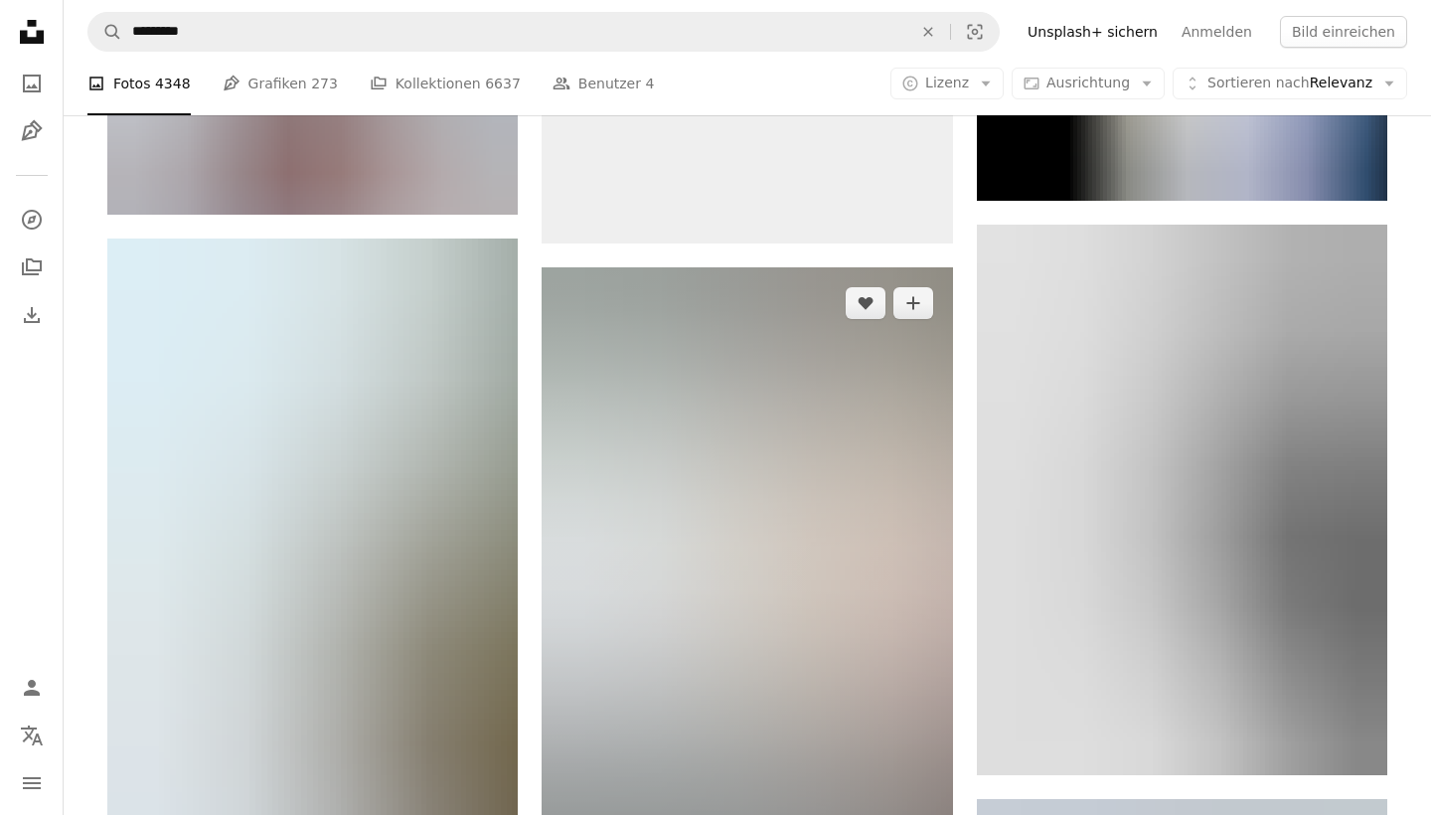
scroll to position [5614, 0]
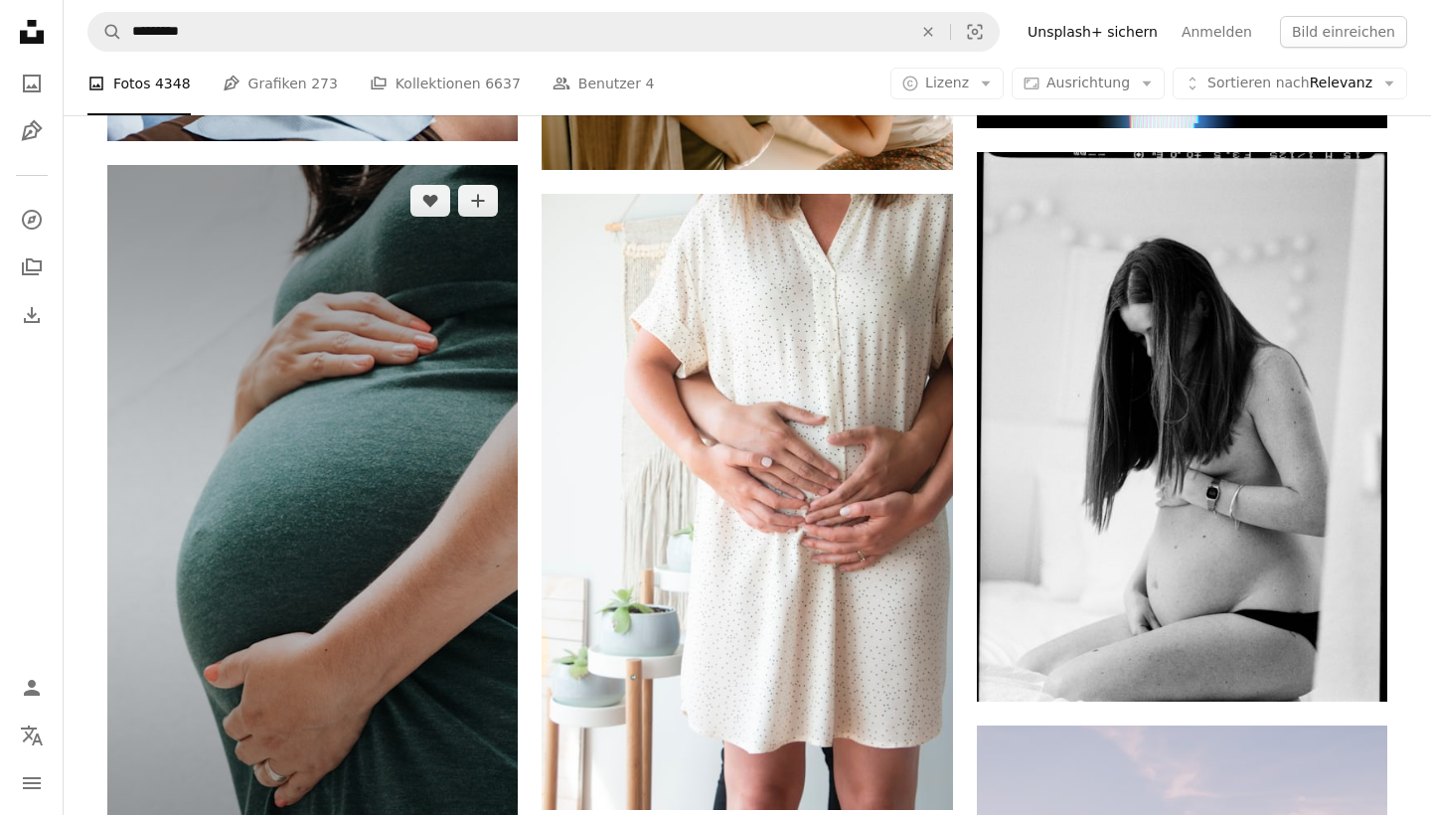
click at [421, 328] on img at bounding box center [312, 530] width 410 height 730
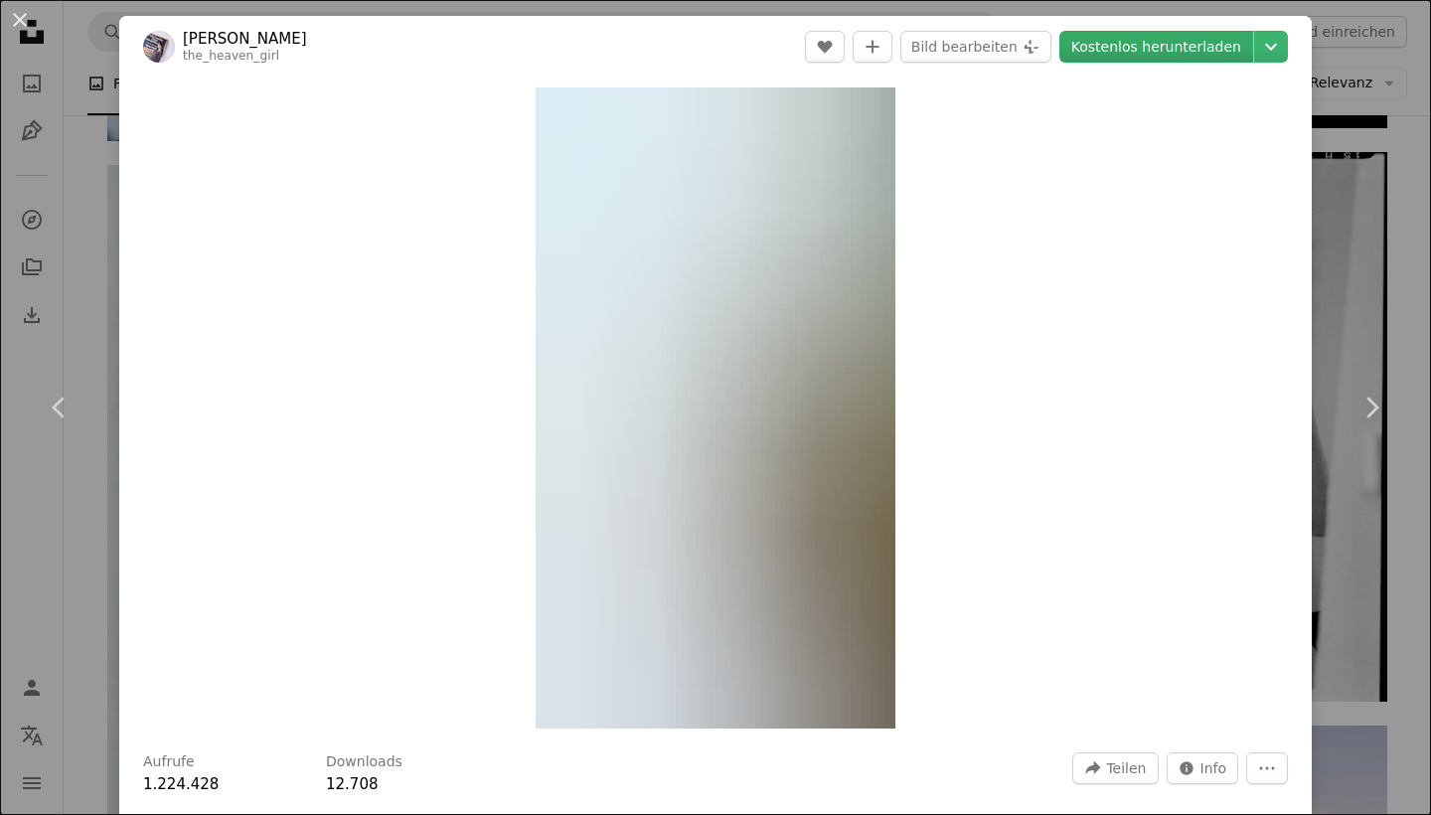
click at [1104, 57] on link "Kostenlos herunterladen" at bounding box center [1156, 47] width 194 height 32
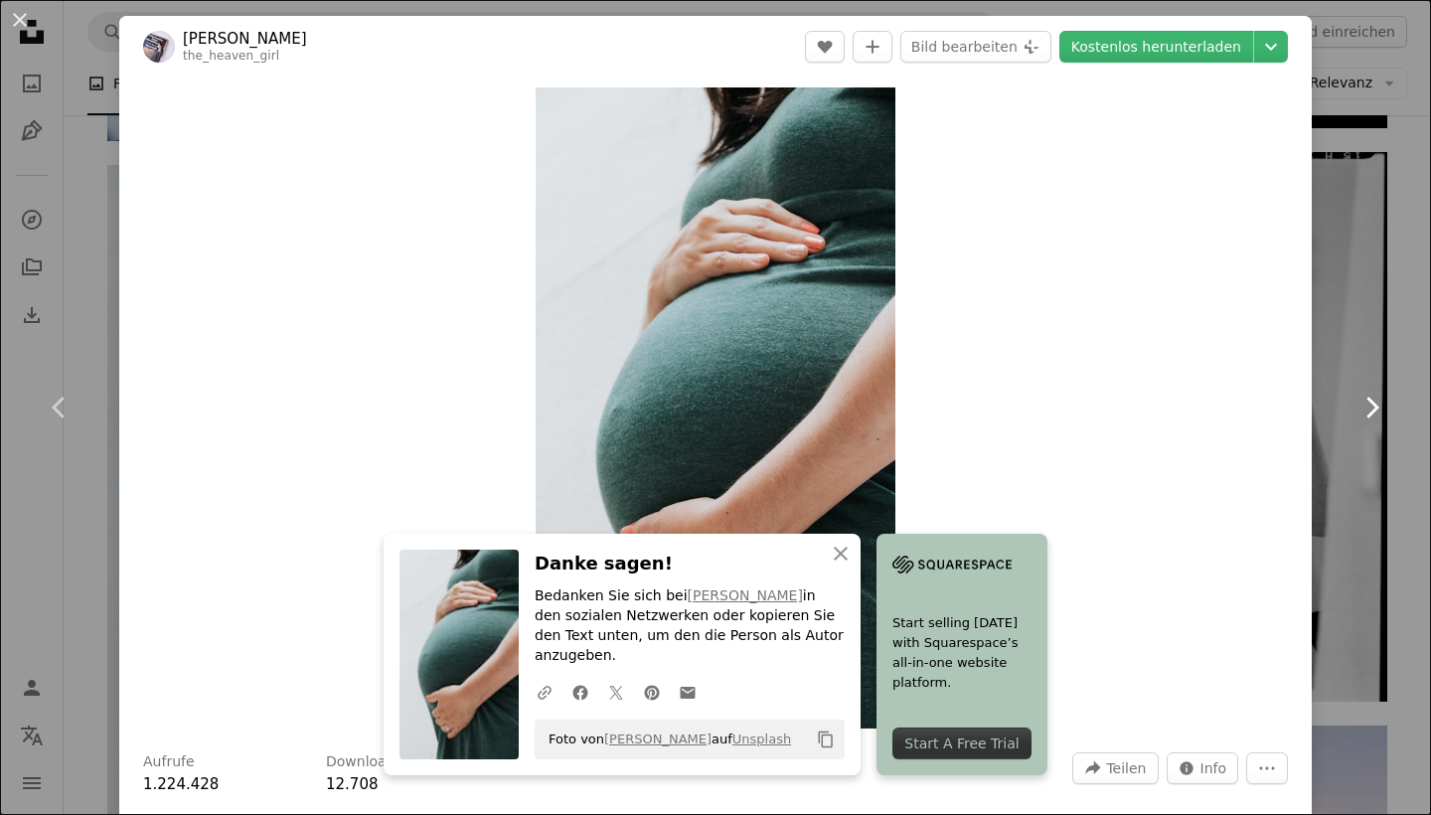
click at [1430, 373] on link "Chevron right" at bounding box center [1370, 407] width 119 height 191
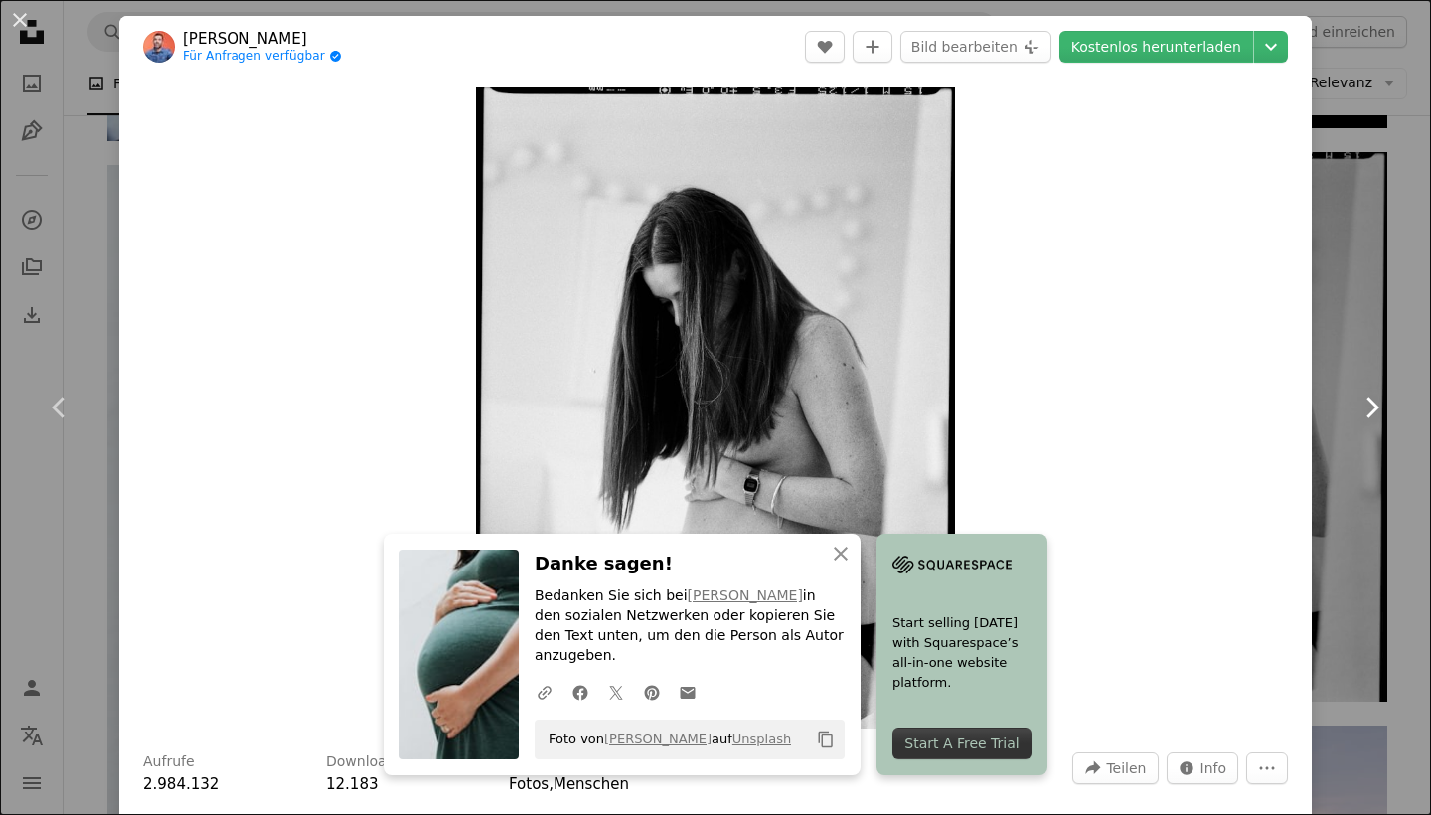
click at [1417, 376] on link "Chevron right" at bounding box center [1370, 407] width 119 height 191
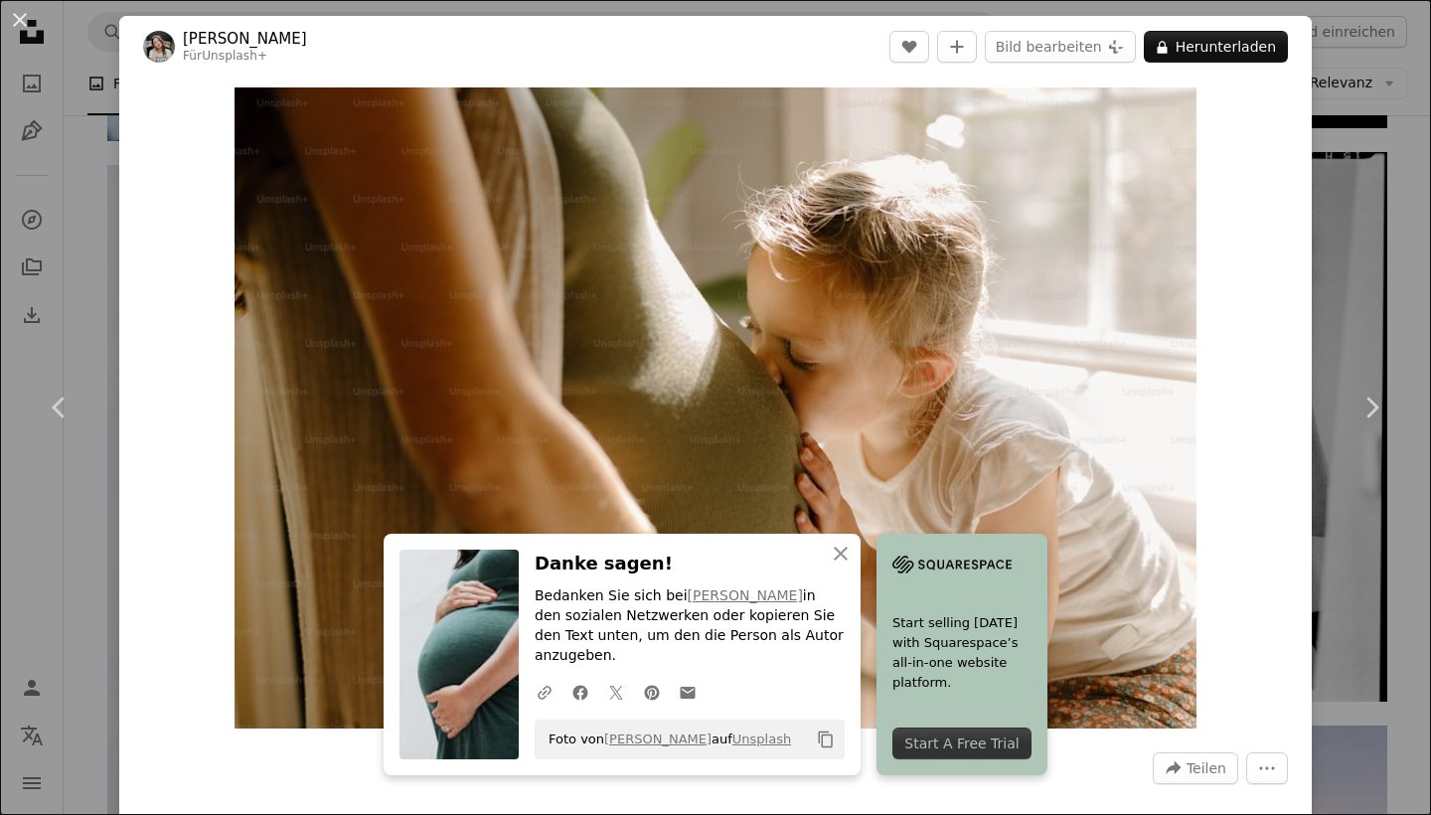
click at [1430, 211] on div "An X shape Chevron left Chevron right An X shape Schließen Danke sagen! Bedanke…" at bounding box center [715, 407] width 1431 height 815
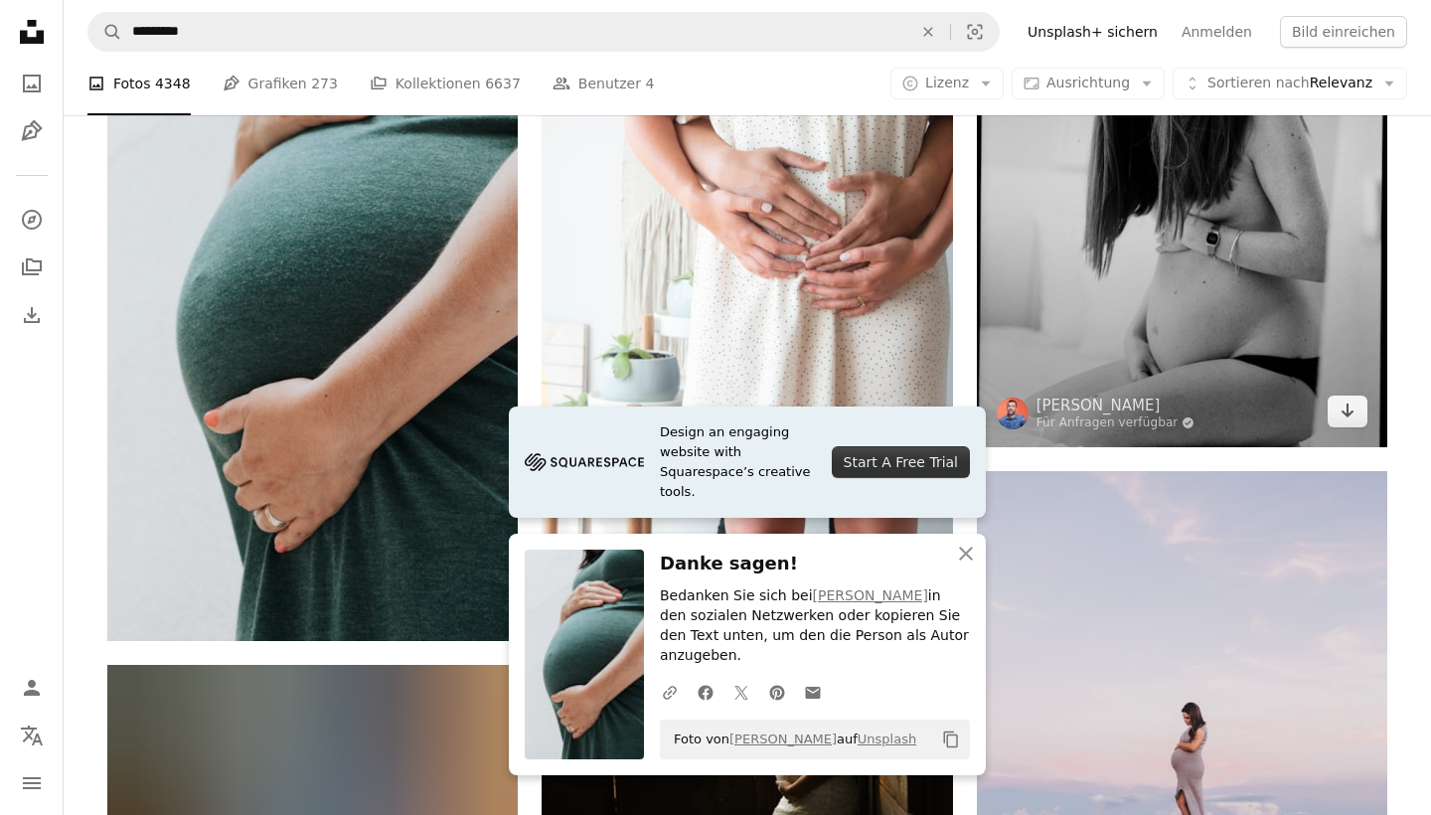
scroll to position [5868, 0]
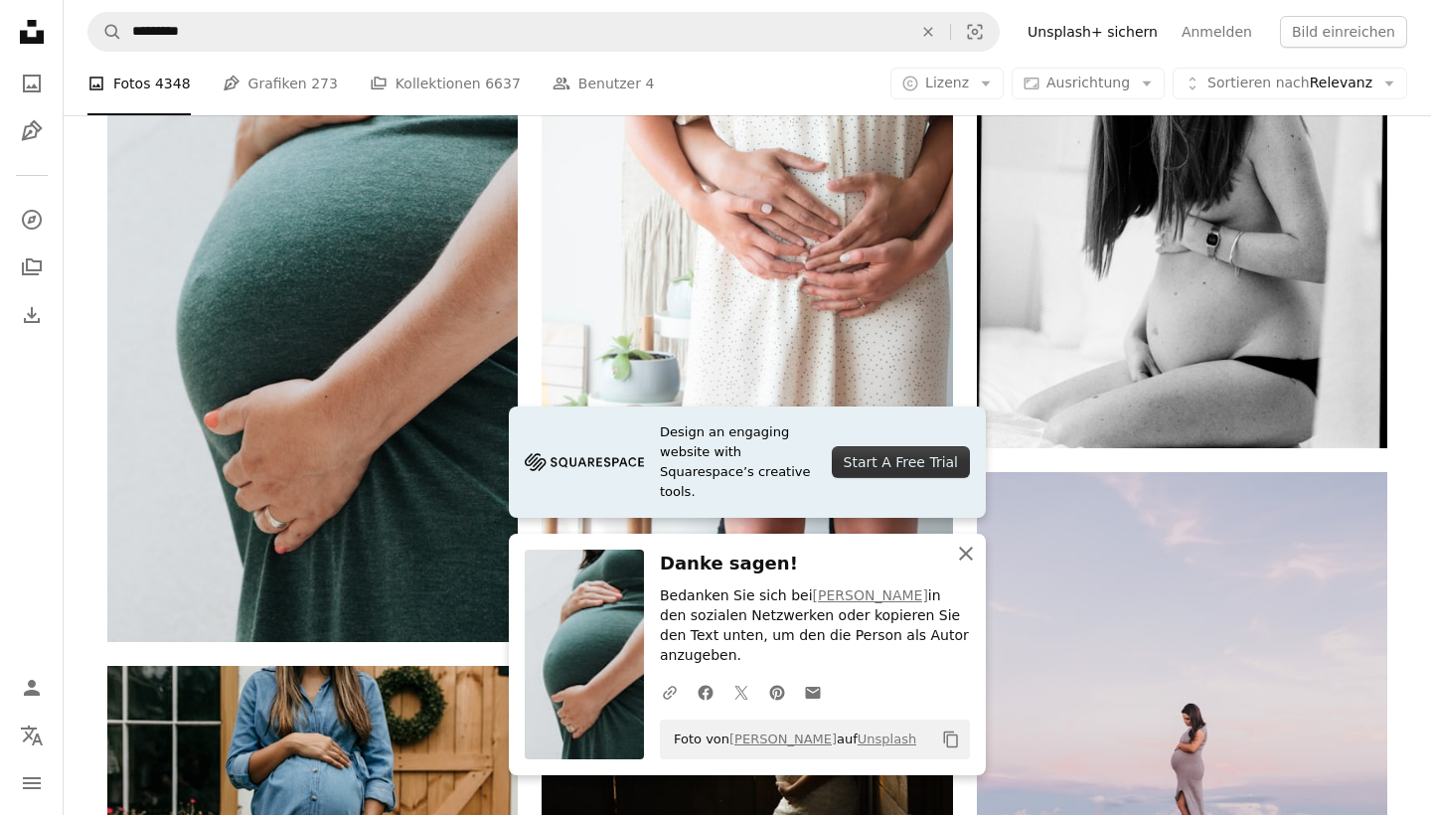
click at [967, 565] on icon "An X shape" at bounding box center [966, 553] width 24 height 24
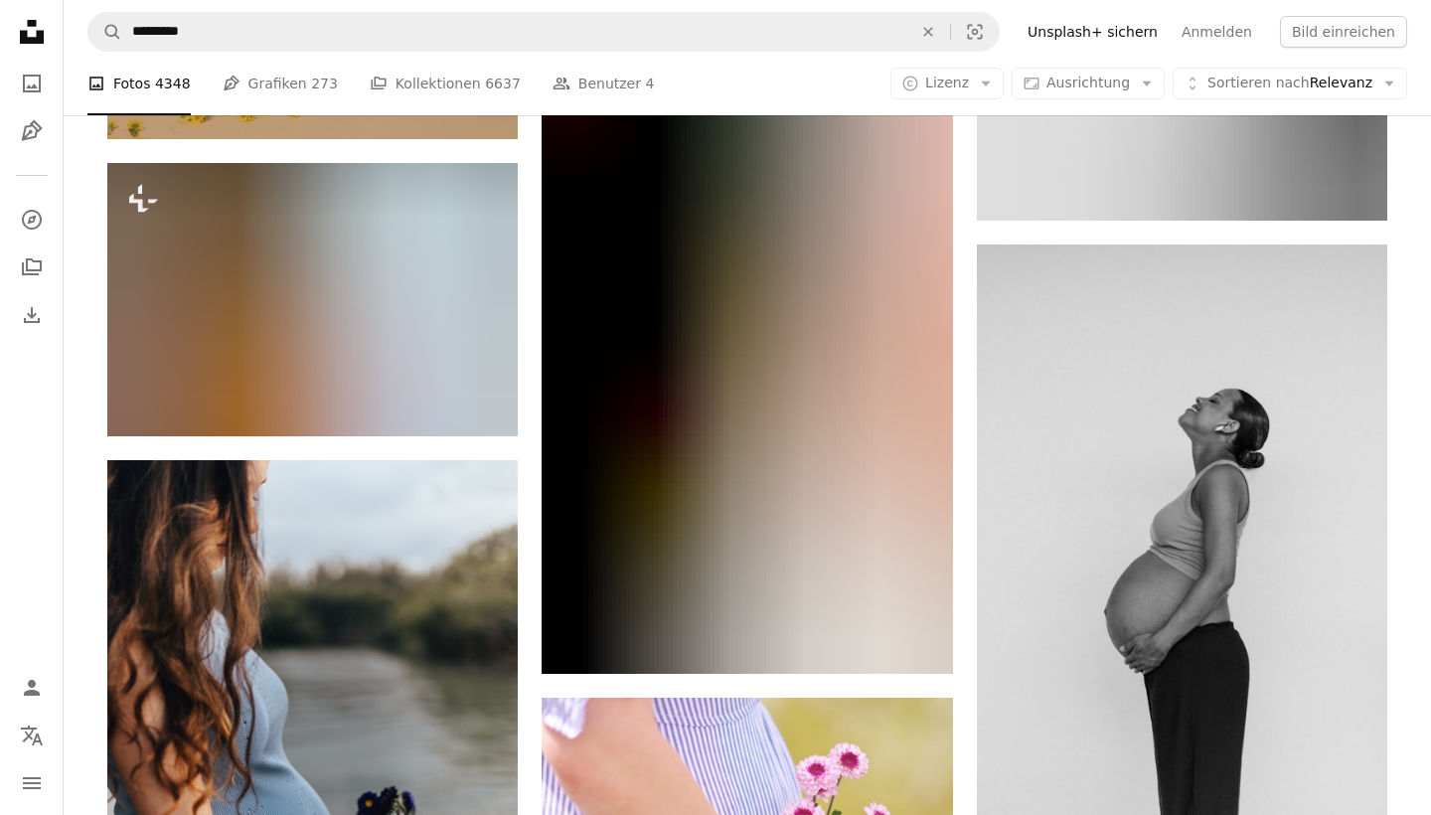
scroll to position [7102, 0]
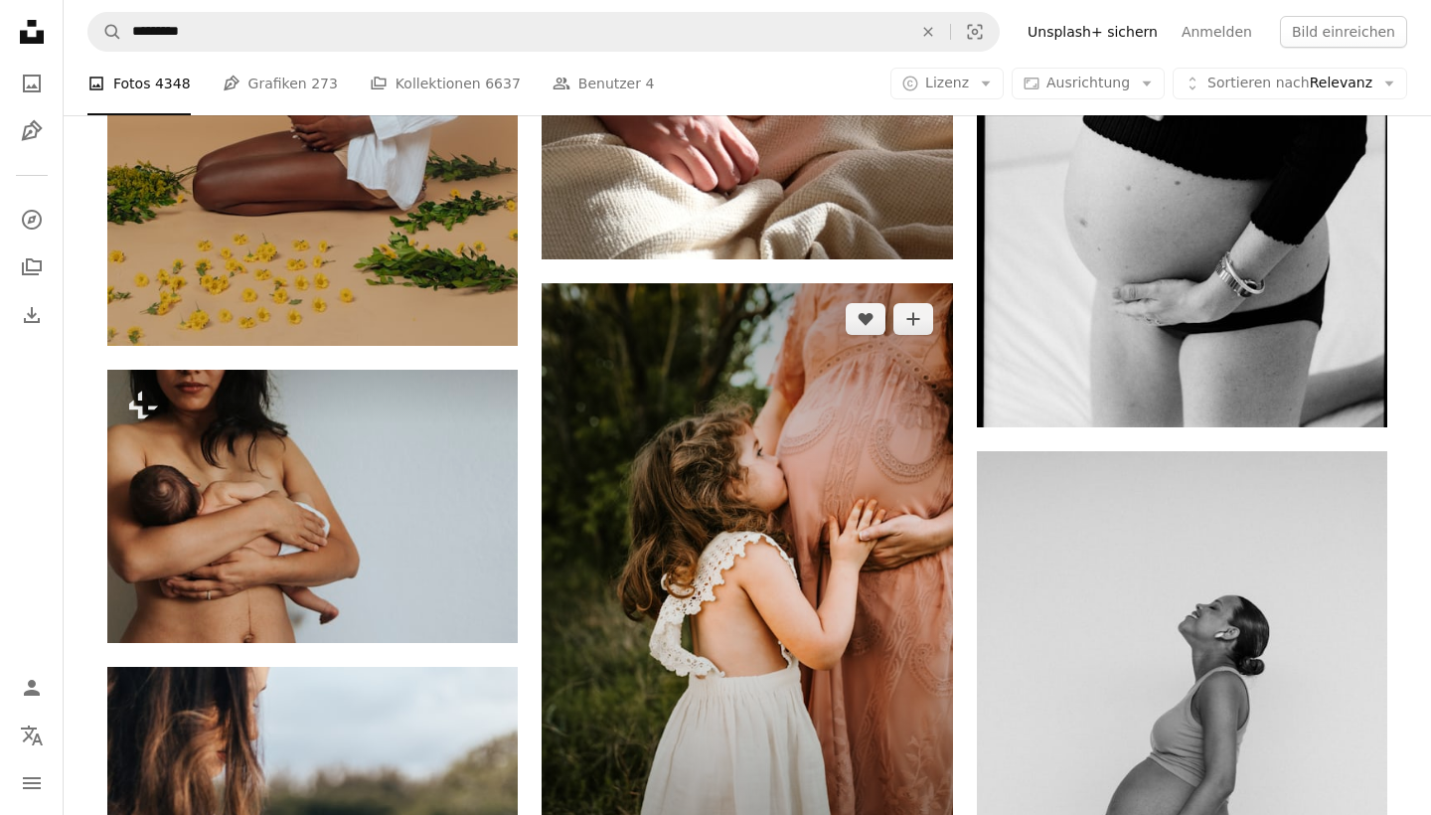
click at [865, 458] on img at bounding box center [746, 581] width 410 height 597
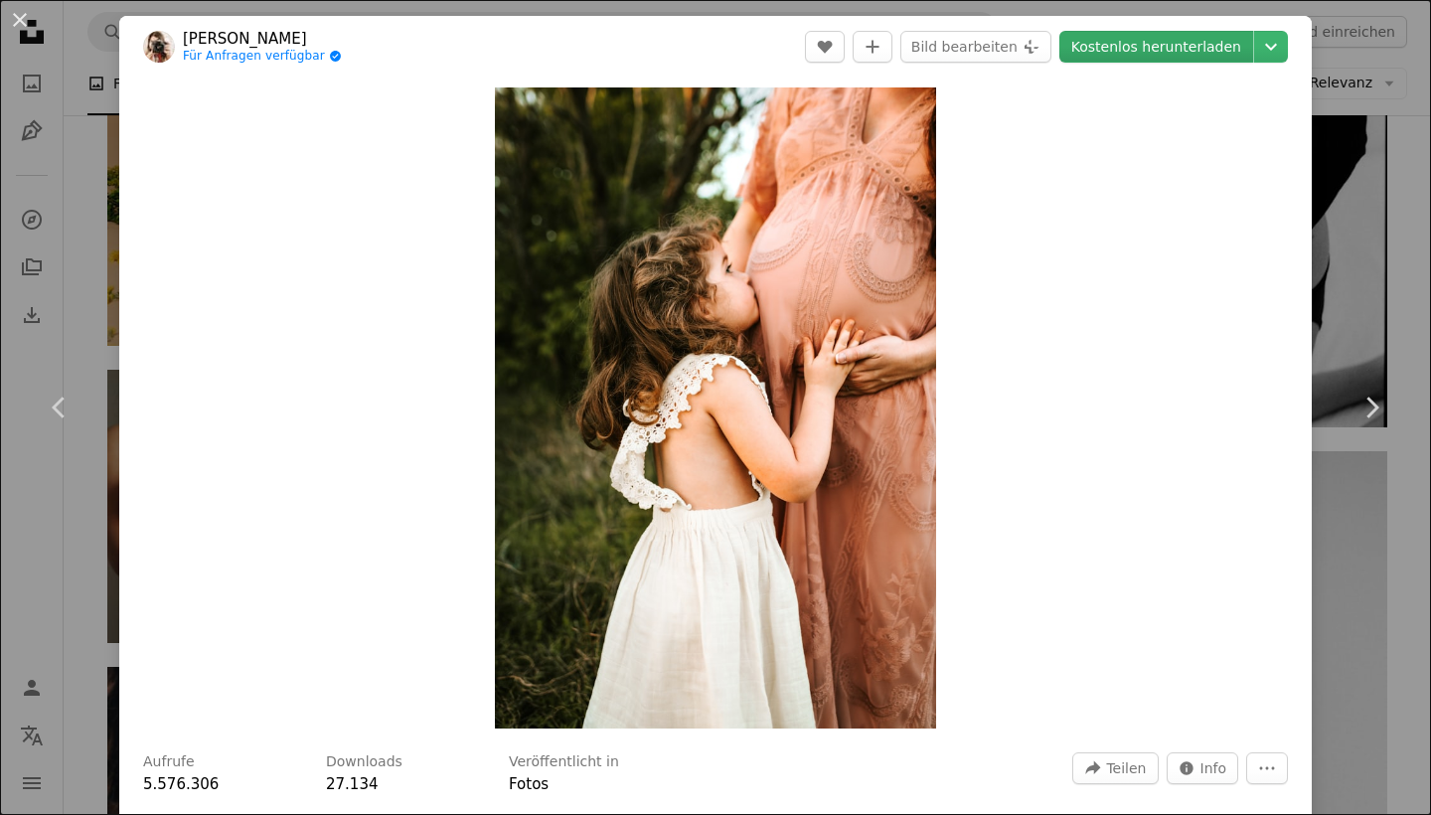
click at [1152, 55] on link "Kostenlos herunterladen" at bounding box center [1156, 47] width 194 height 32
